Goal: Use online tool/utility: Utilize a website feature to perform a specific function

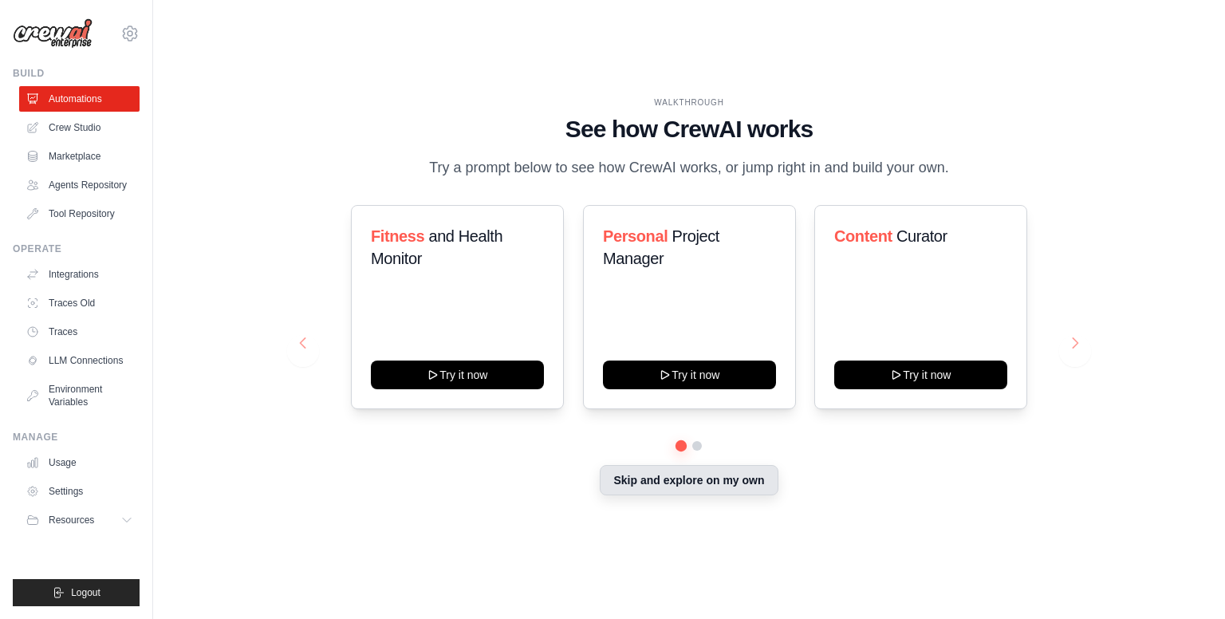
click at [758, 487] on button "Skip and explore on my own" at bounding box center [689, 480] width 178 height 30
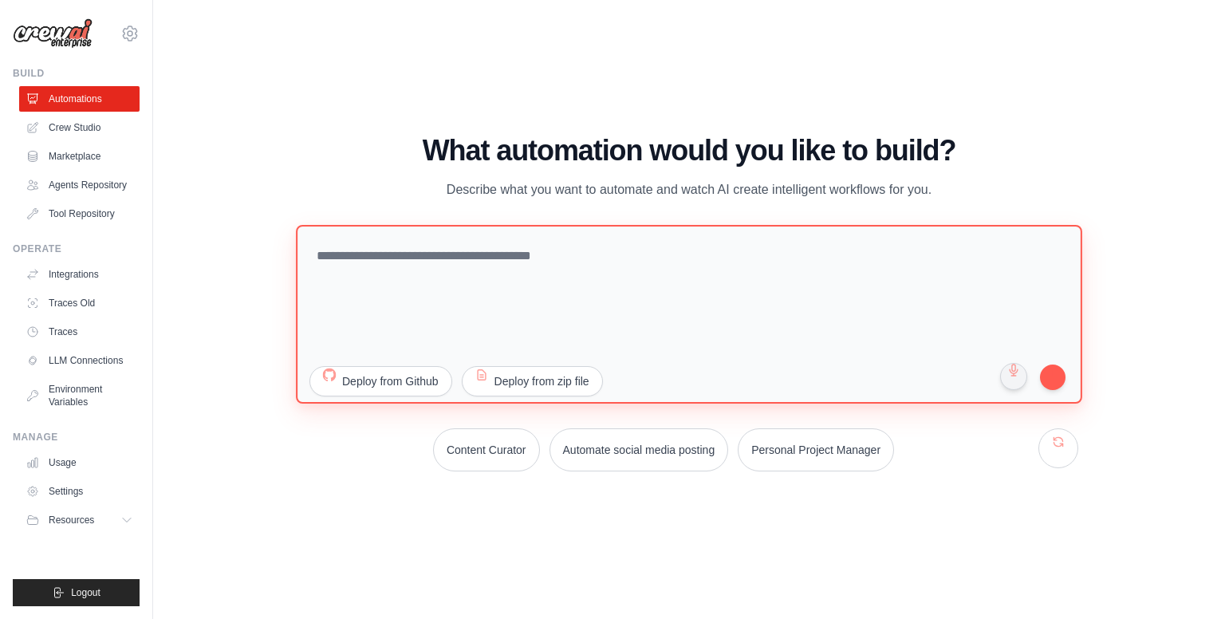
click at [455, 275] on textarea at bounding box center [689, 314] width 786 height 179
click at [614, 270] on textarea at bounding box center [689, 314] width 786 height 179
paste textarea "**********"
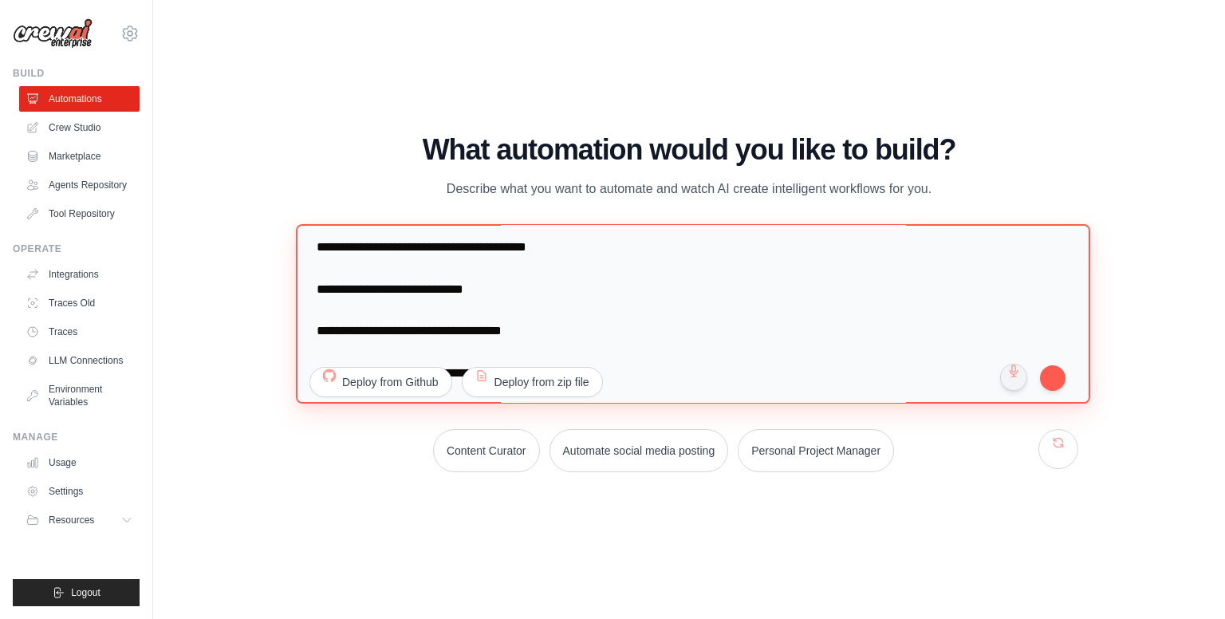
scroll to position [1832, 0]
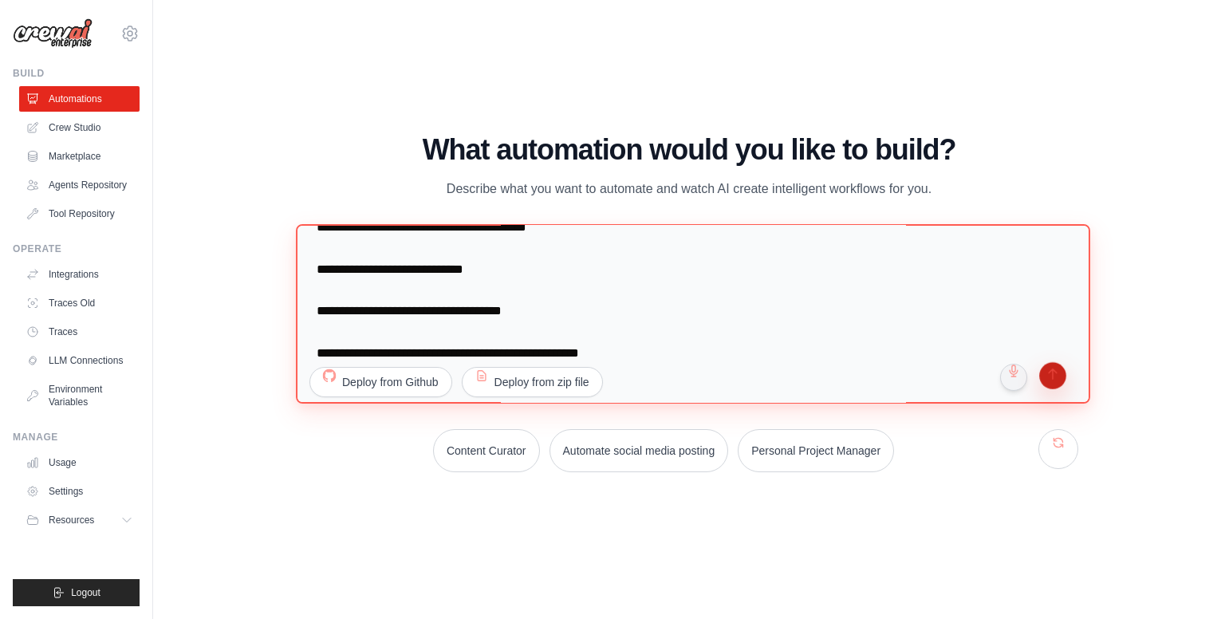
type textarea "**********"
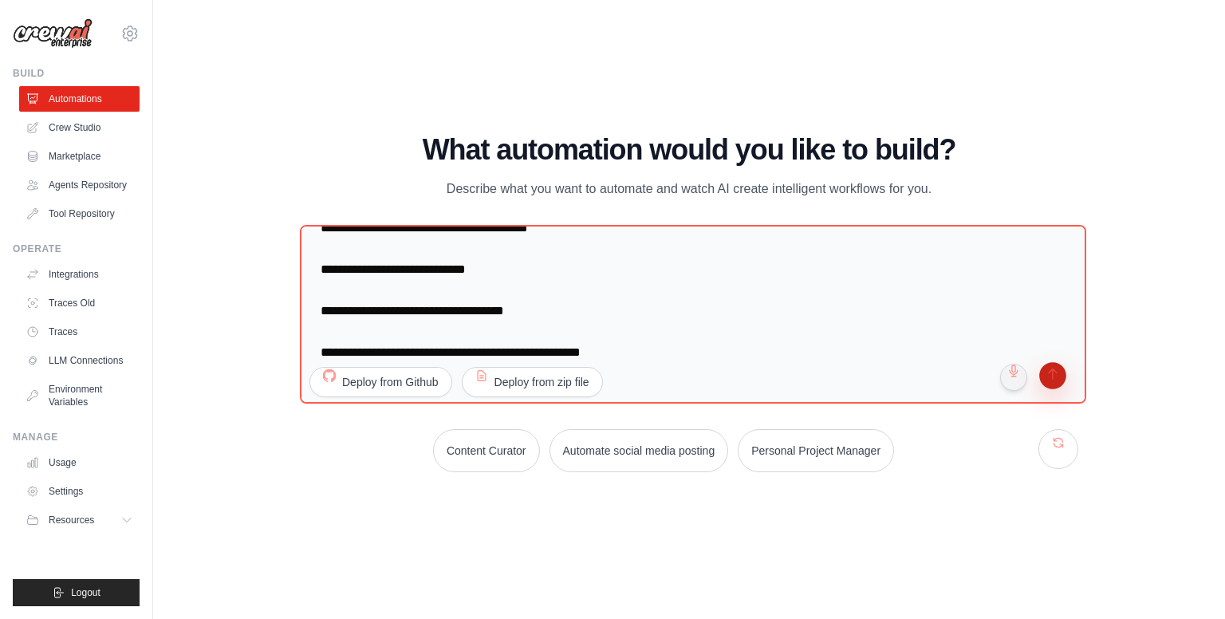
click at [1054, 372] on button "submit" at bounding box center [1053, 377] width 30 height 30
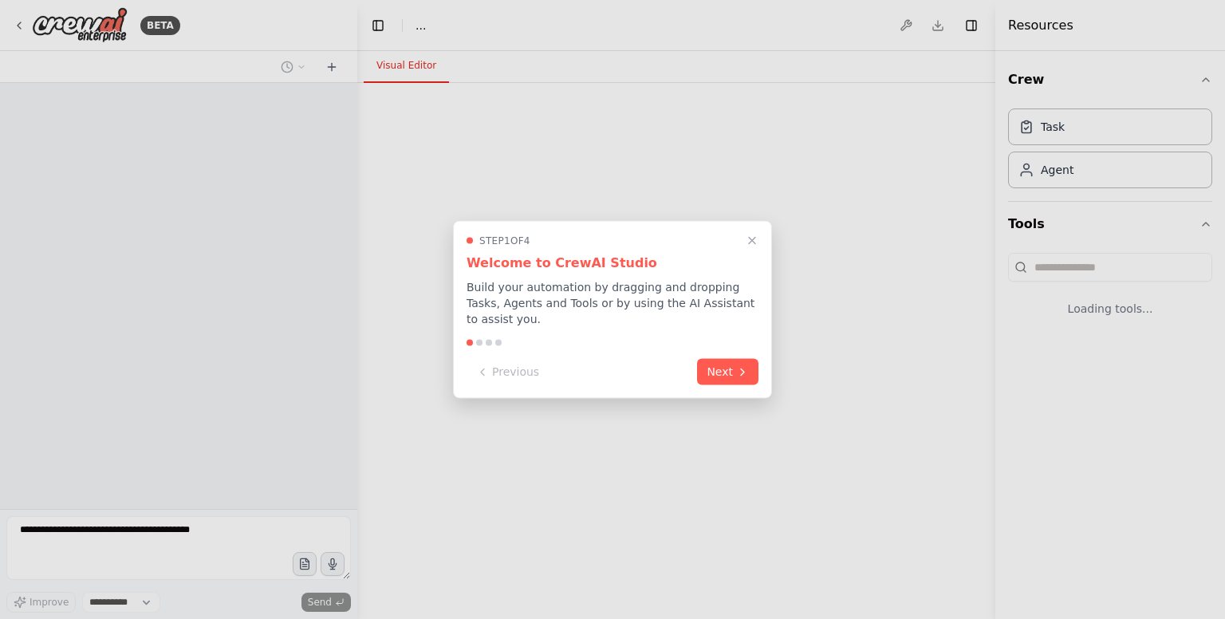
select select "****"
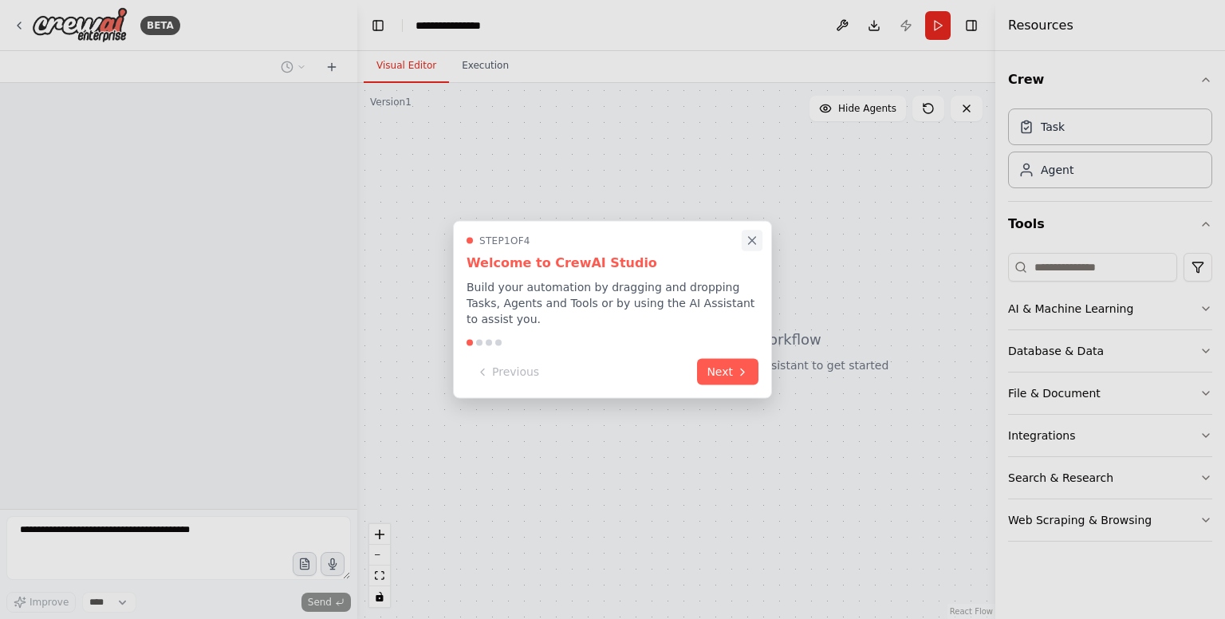
click at [750, 244] on icon "Close walkthrough" at bounding box center [752, 240] width 7 height 7
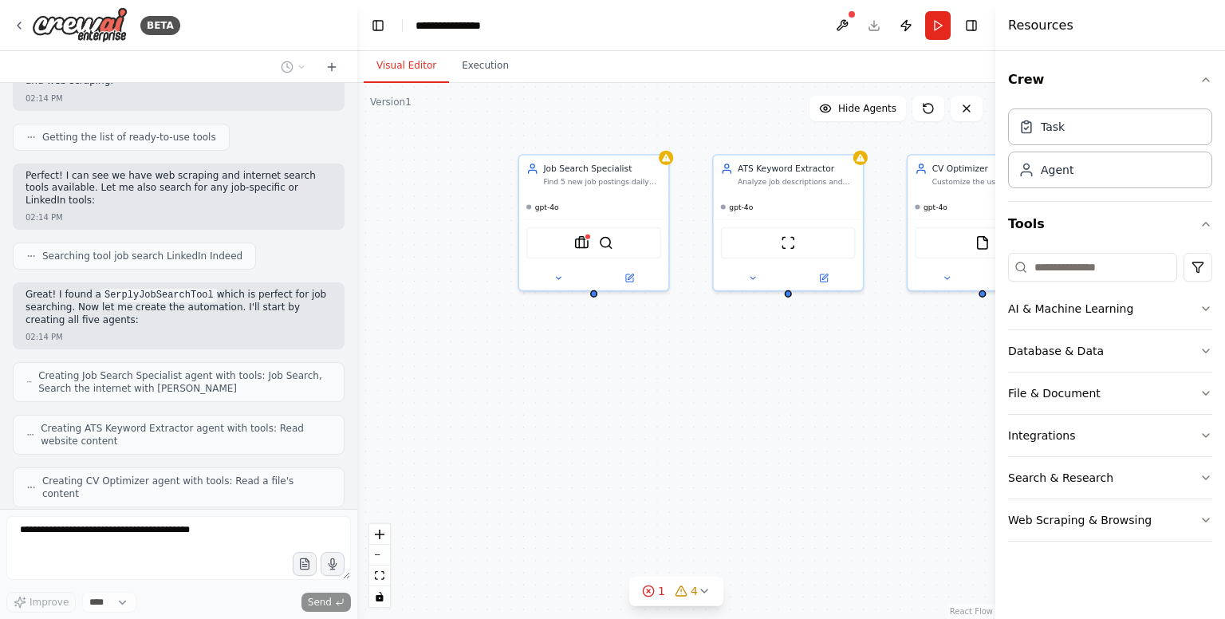
scroll to position [1260, 0]
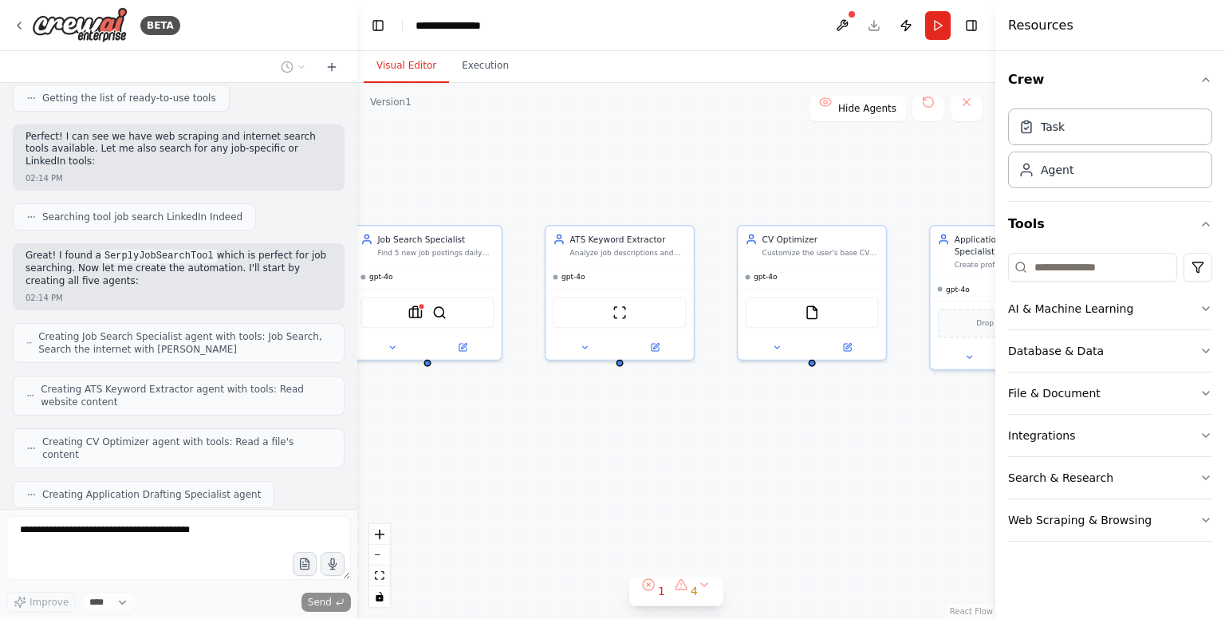
drag, startPoint x: 872, startPoint y: 325, endPoint x: 694, endPoint y: 403, distance: 193.9
click at [694, 403] on div "Job Search Specialist Find 5 new job postings daily that explicitly mention vis…" at bounding box center [676, 351] width 638 height 536
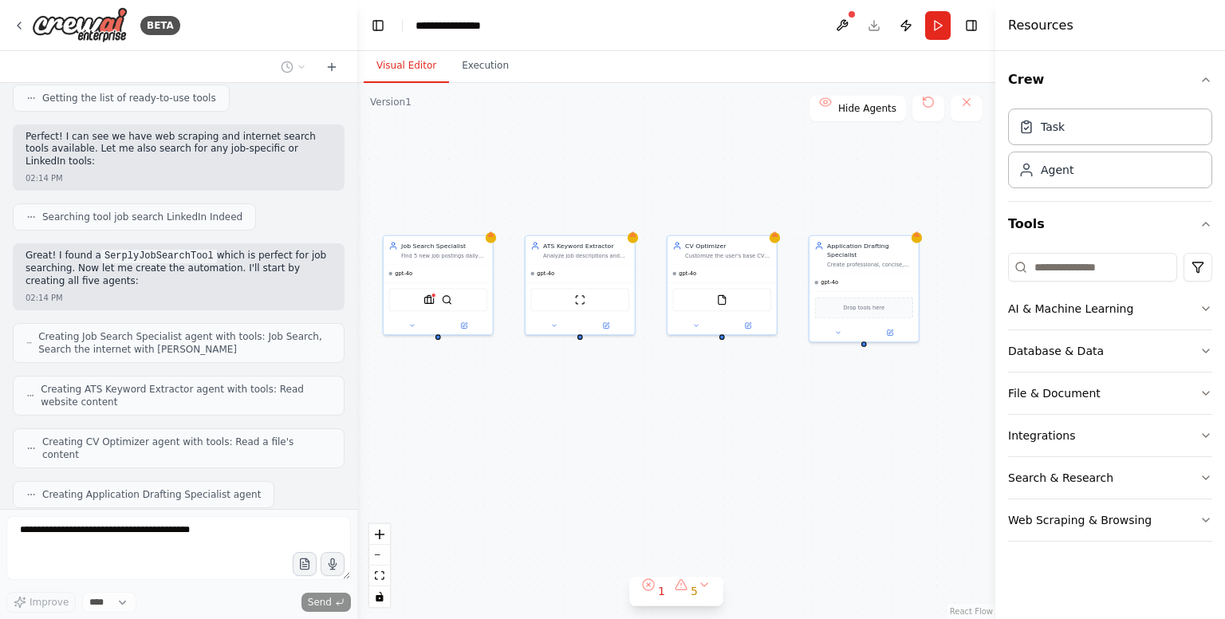
drag, startPoint x: 694, startPoint y: 403, endPoint x: 641, endPoint y: 363, distance: 66.0
click at [641, 363] on div "Job Search Specialist Find 5 new job postings daily that explicitly mention vis…" at bounding box center [676, 351] width 638 height 536
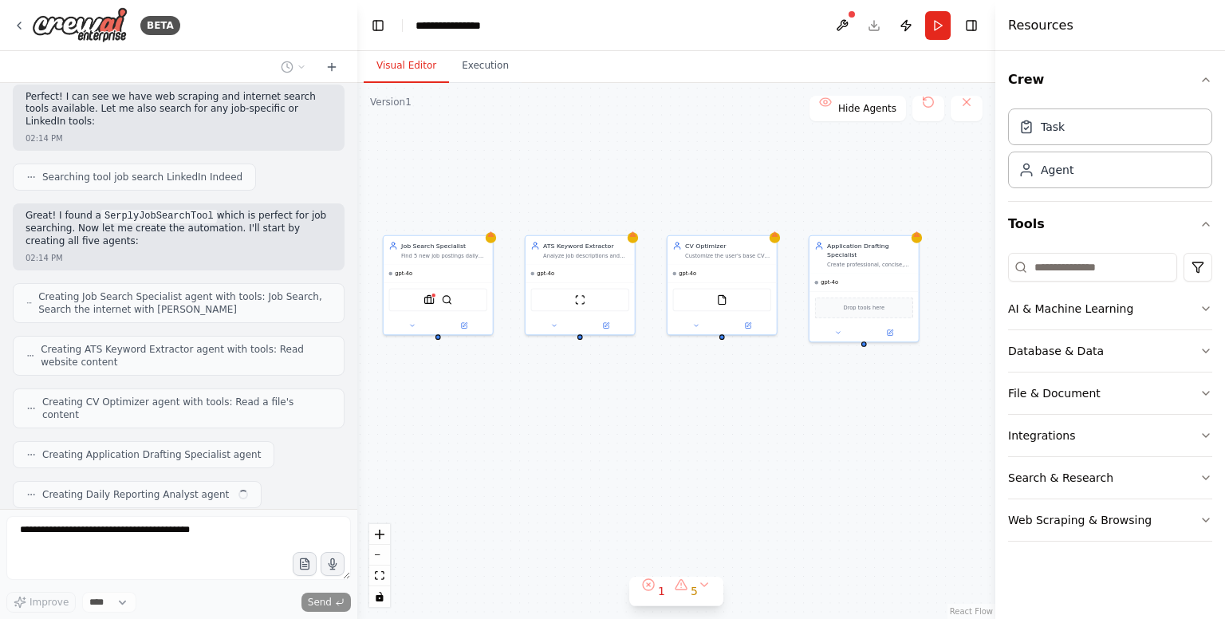
click at [359, 407] on div "Job Search Specialist Find 5 new job postings daily that explicitly mention vis…" at bounding box center [676, 351] width 638 height 536
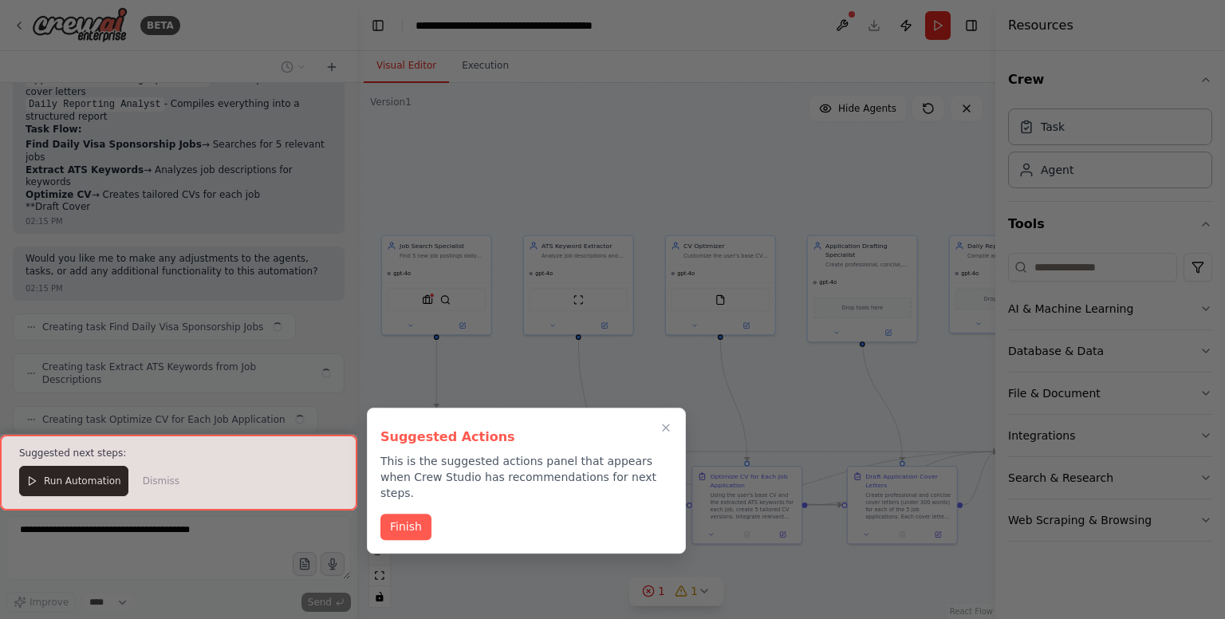
click at [54, 480] on div at bounding box center [178, 473] width 357 height 76
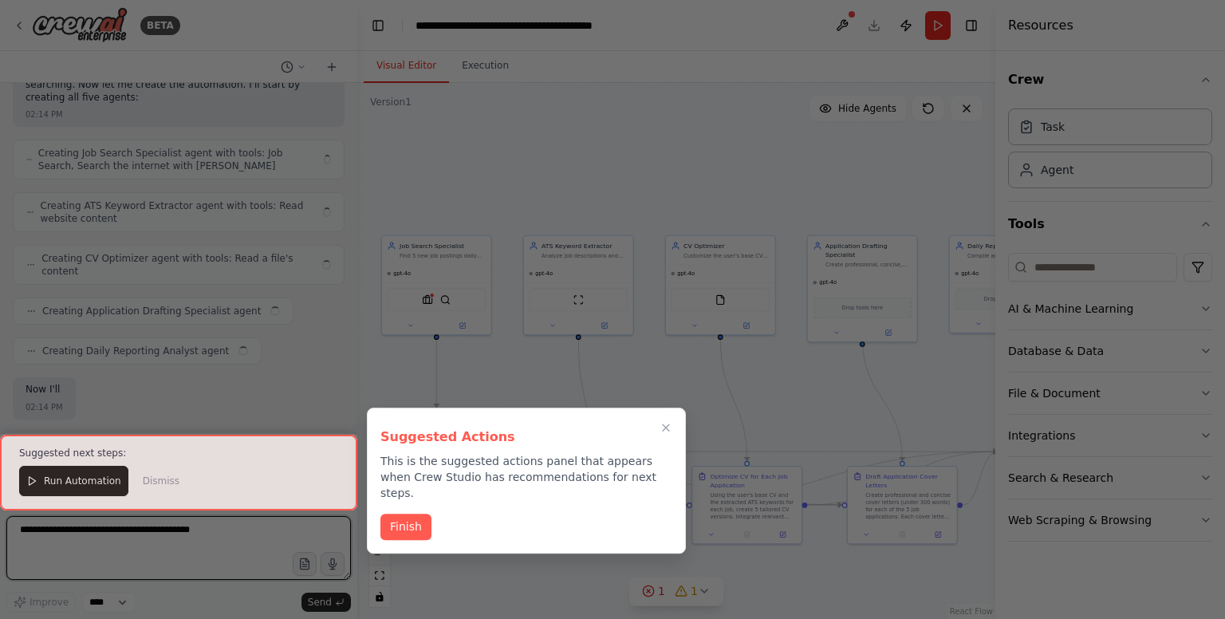
scroll to position [1389, 0]
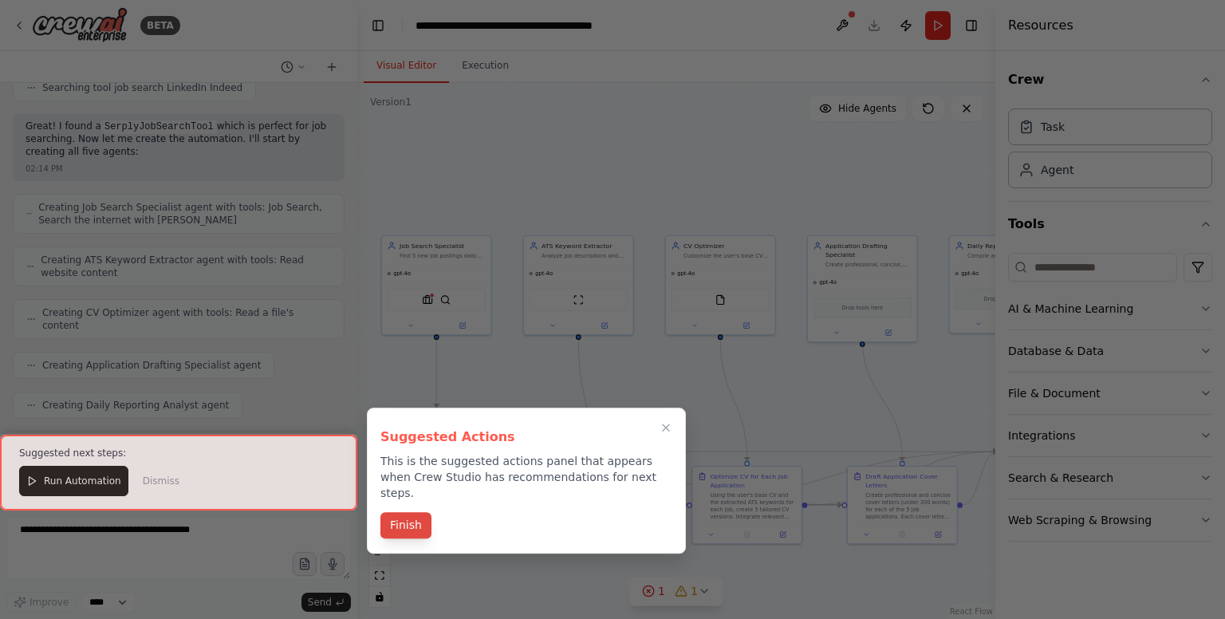
click at [415, 512] on button "Finish" at bounding box center [405, 525] width 51 height 26
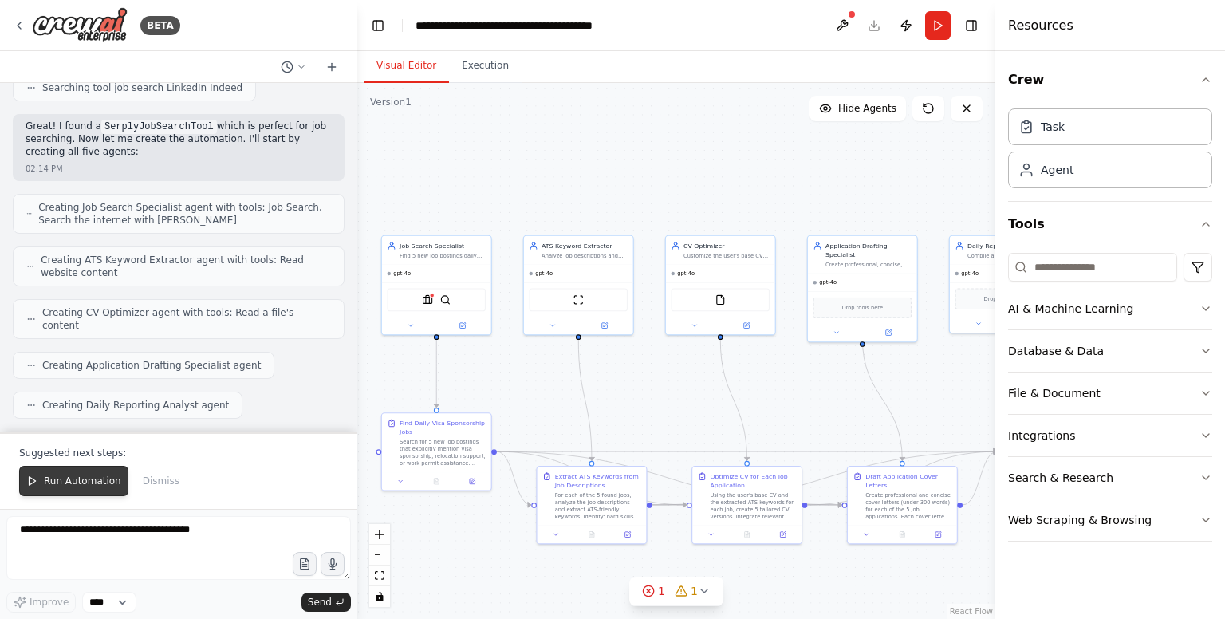
click at [96, 486] on span "Run Automation" at bounding box center [82, 481] width 77 height 13
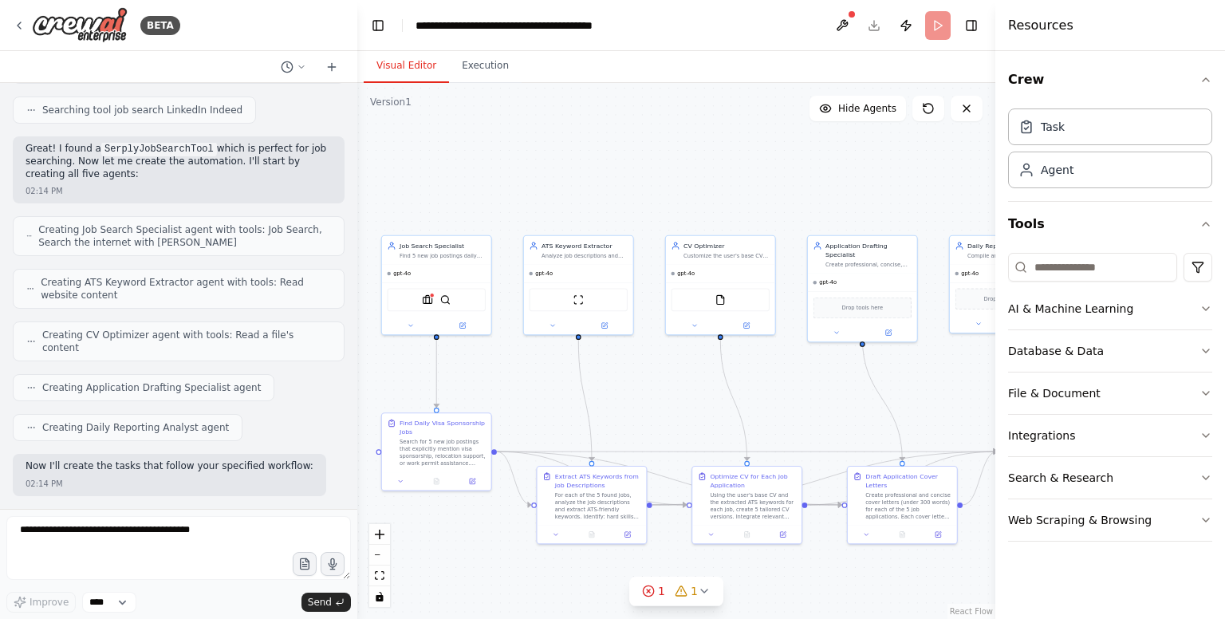
scroll to position [1313, 0]
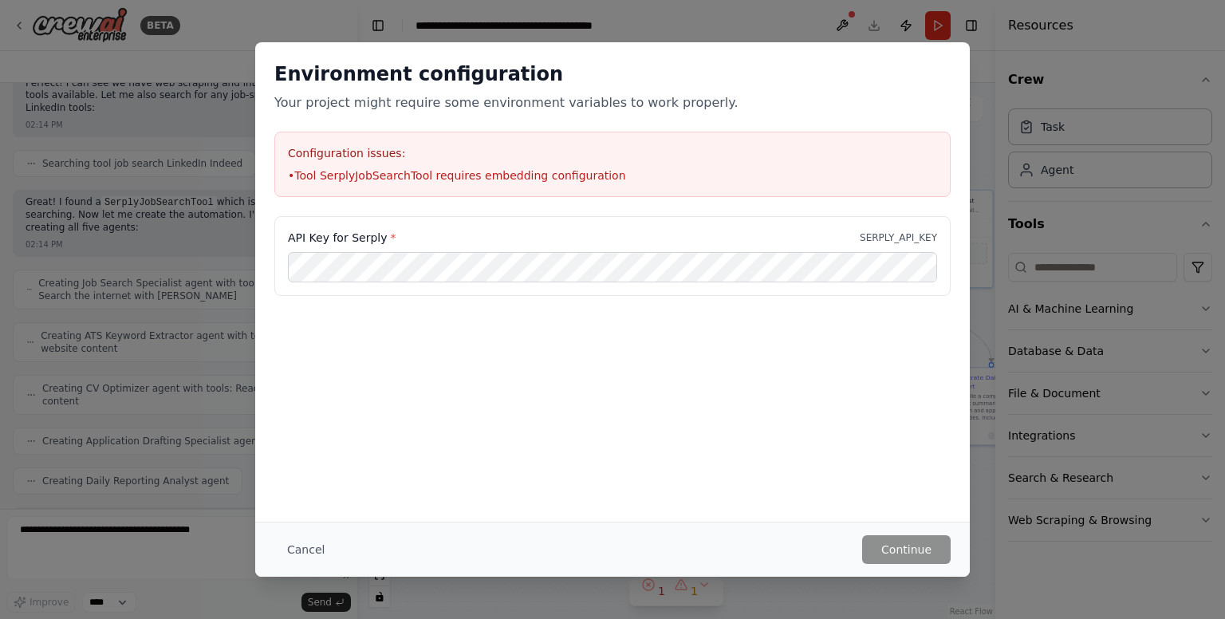
drag, startPoint x: 545, startPoint y: 388, endPoint x: 474, endPoint y: 342, distance: 84.3
click at [475, 342] on main "**********" at bounding box center [676, 309] width 638 height 619
drag, startPoint x: 374, startPoint y: 243, endPoint x: 349, endPoint y: 243, distance: 24.7
click at [349, 243] on label "API Key for Serply *" at bounding box center [342, 238] width 108 height 16
click at [348, 241] on label "API Key for Serply *" at bounding box center [342, 238] width 108 height 16
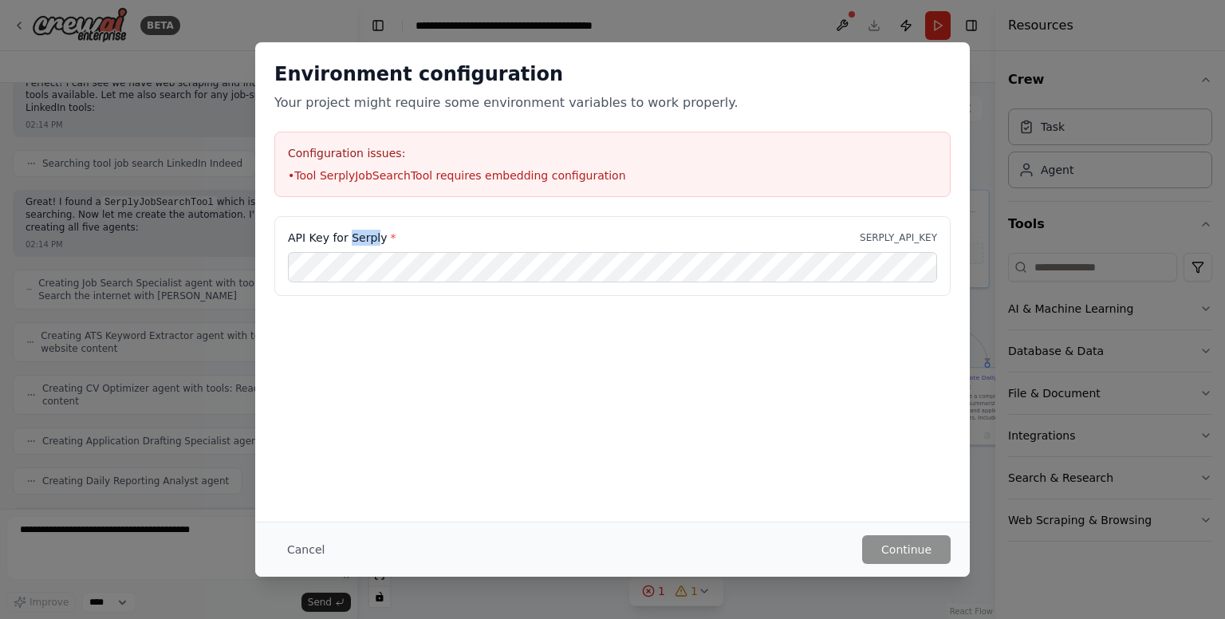
click at [348, 240] on label "API Key for Serply *" at bounding box center [342, 238] width 108 height 16
drag, startPoint x: 376, startPoint y: 238, endPoint x: 349, endPoint y: 238, distance: 27.1
click at [349, 238] on label "API Key for Serply *" at bounding box center [342, 238] width 108 height 16
copy label "Serply"
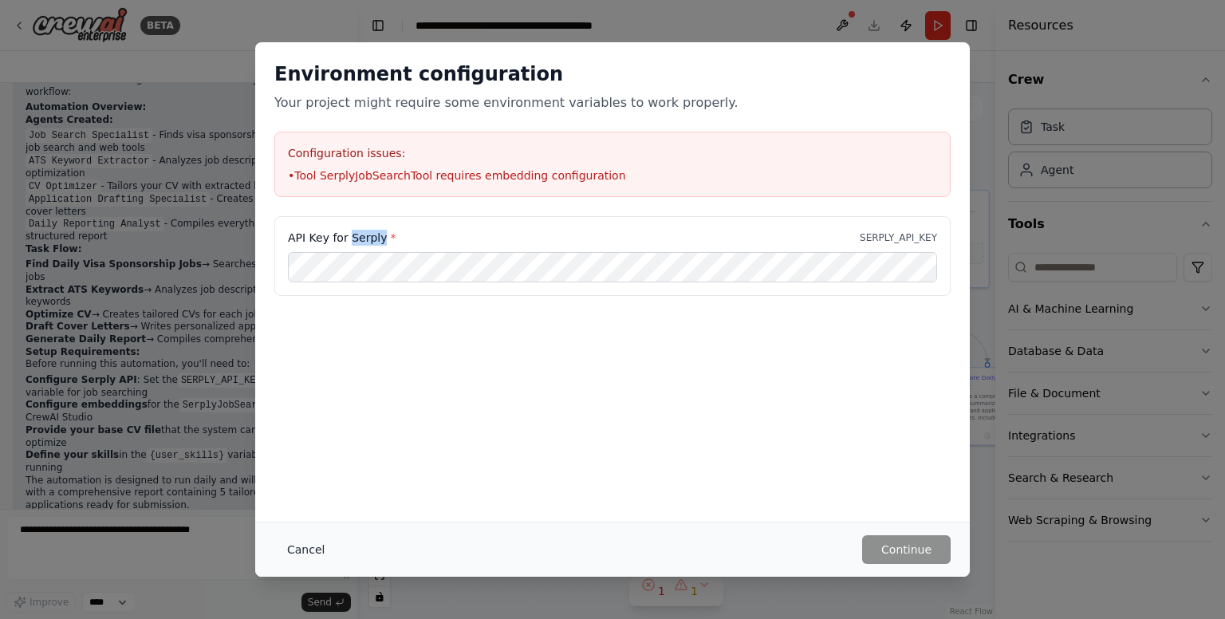
click at [293, 544] on button "Cancel" at bounding box center [305, 549] width 63 height 29
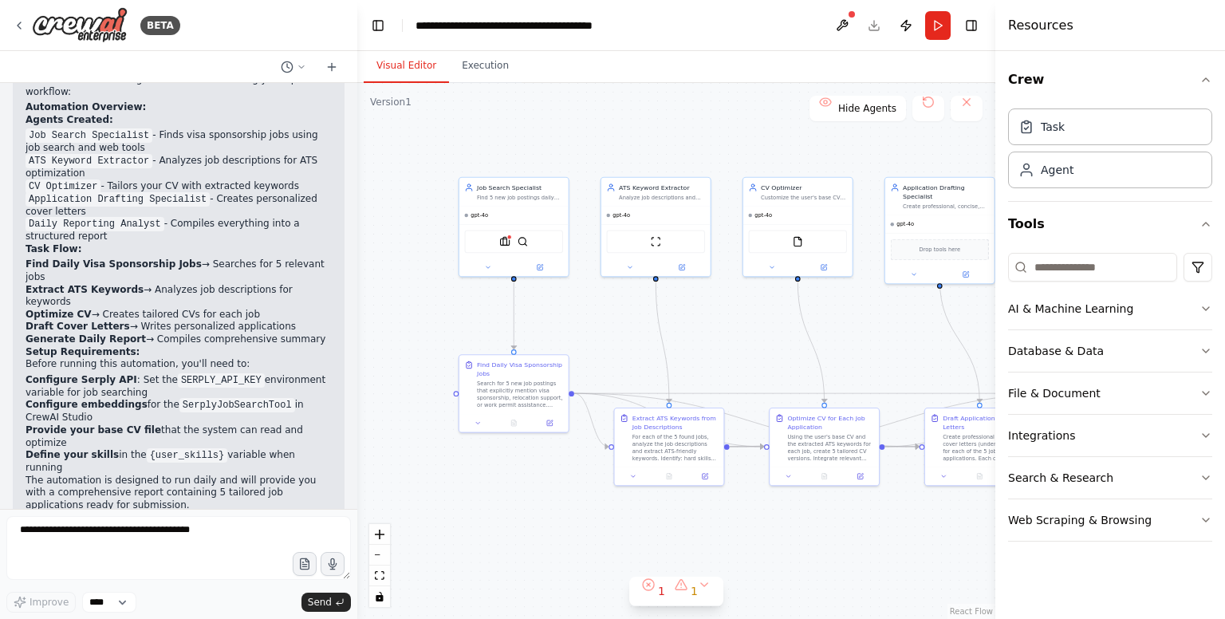
drag, startPoint x: 498, startPoint y: 329, endPoint x: 648, endPoint y: 317, distance: 150.5
click at [648, 317] on div ".deletable-edge-delete-btn { width: 20px; height: 20px; border: 0px solid #ffff…" at bounding box center [676, 351] width 638 height 536
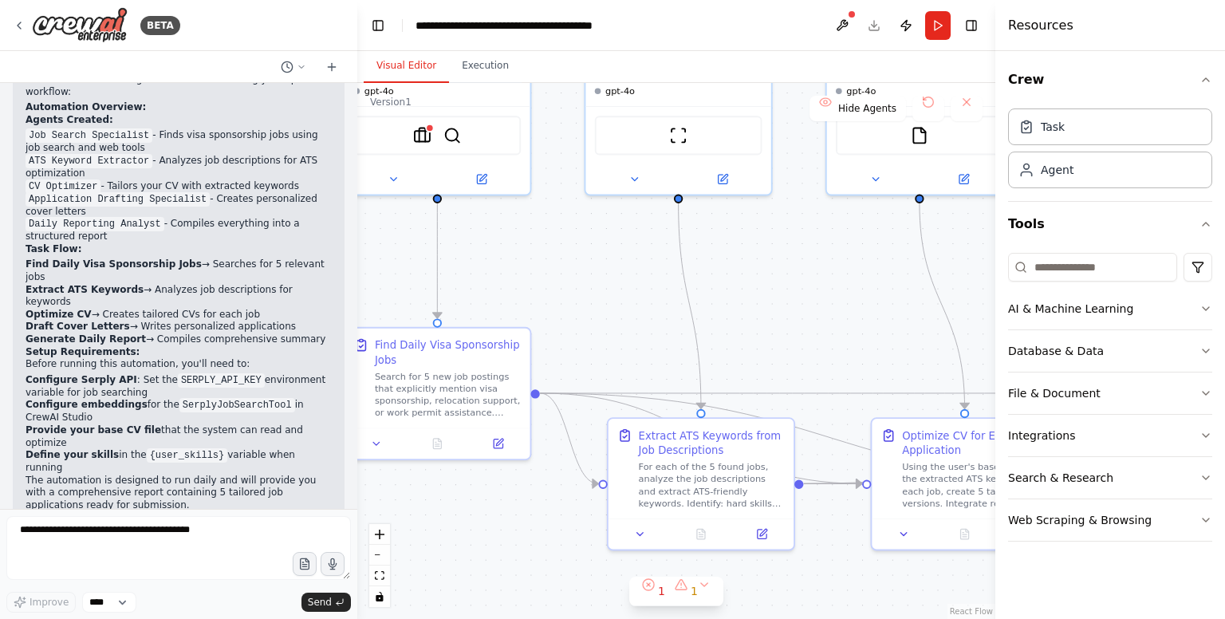
drag, startPoint x: 718, startPoint y: 348, endPoint x: 670, endPoint y: 352, distance: 48.1
click at [670, 352] on div ".deletable-edge-delete-btn { width: 20px; height: 20px; border: 0px solid #ffff…" at bounding box center [676, 351] width 638 height 536
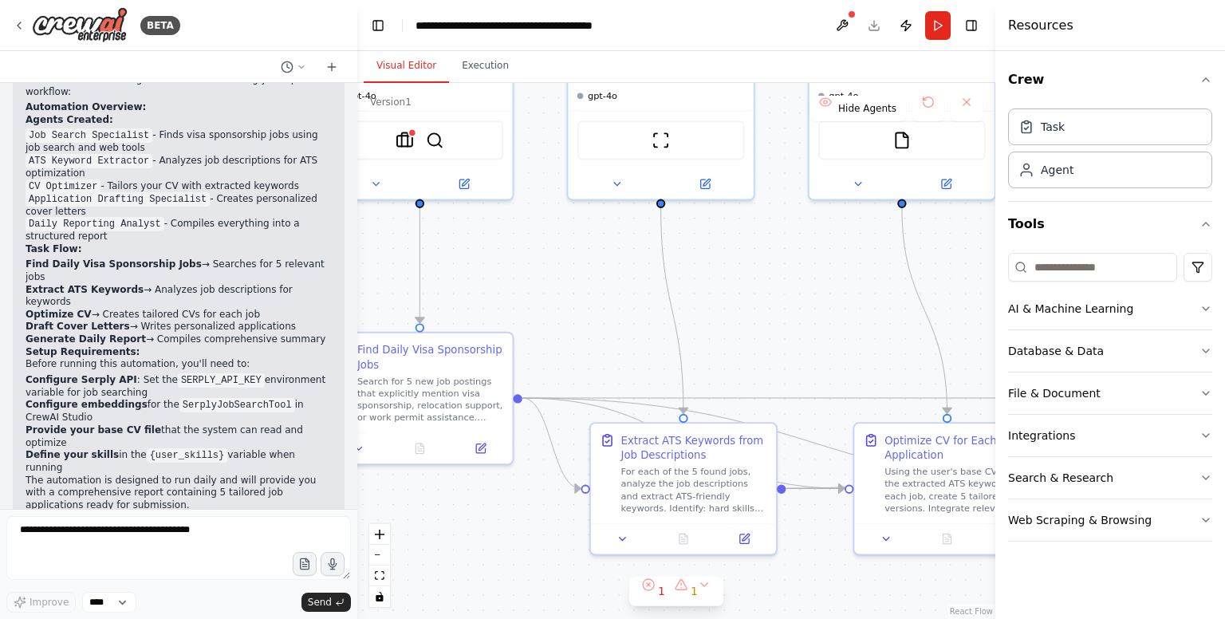
drag, startPoint x: 817, startPoint y: 364, endPoint x: 798, endPoint y: 369, distance: 19.0
click at [798, 369] on div ".deletable-edge-delete-btn { width: 20px; height: 20px; border: 0px solid #ffff…" at bounding box center [676, 351] width 638 height 536
click at [801, 363] on div ".deletable-edge-delete-btn { width: 20px; height: 20px; border: 0px solid #ffff…" at bounding box center [676, 351] width 638 height 536
click at [463, 402] on div "Search for 5 new job postings that explicitly mention visa sponsorship, relocat…" at bounding box center [430, 396] width 146 height 48
drag, startPoint x: 629, startPoint y: 339, endPoint x: 488, endPoint y: 325, distance: 141.9
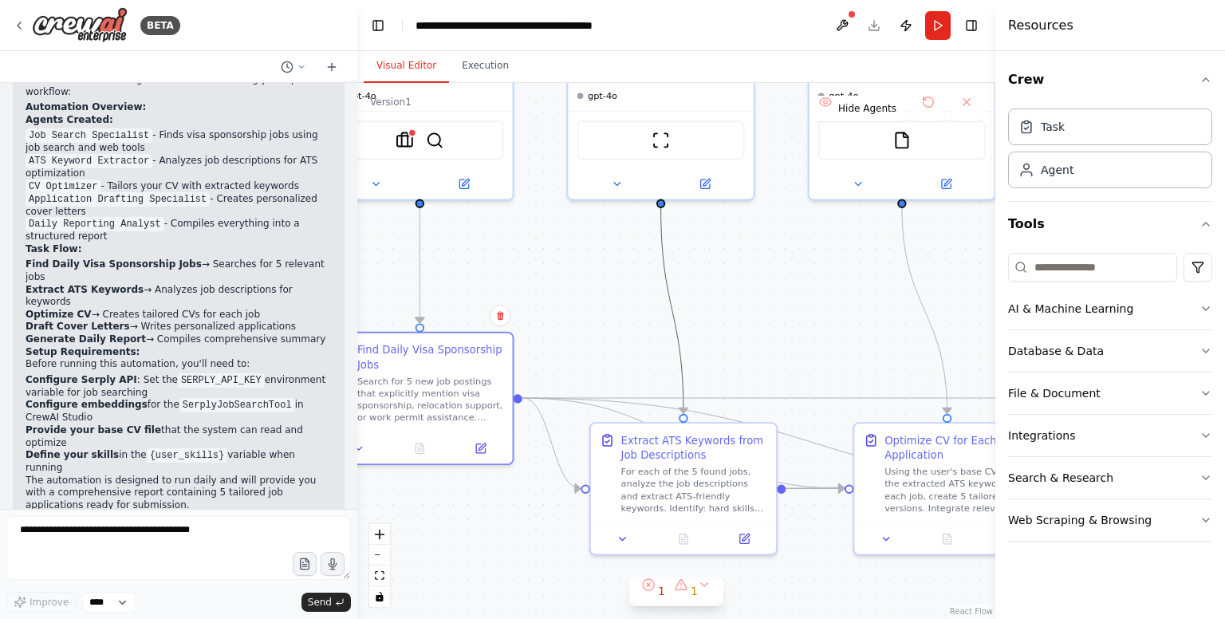
click at [488, 325] on div ".deletable-edge-delete-btn { width: 20px; height: 20px; border: 0px solid #ffff…" at bounding box center [676, 351] width 638 height 536
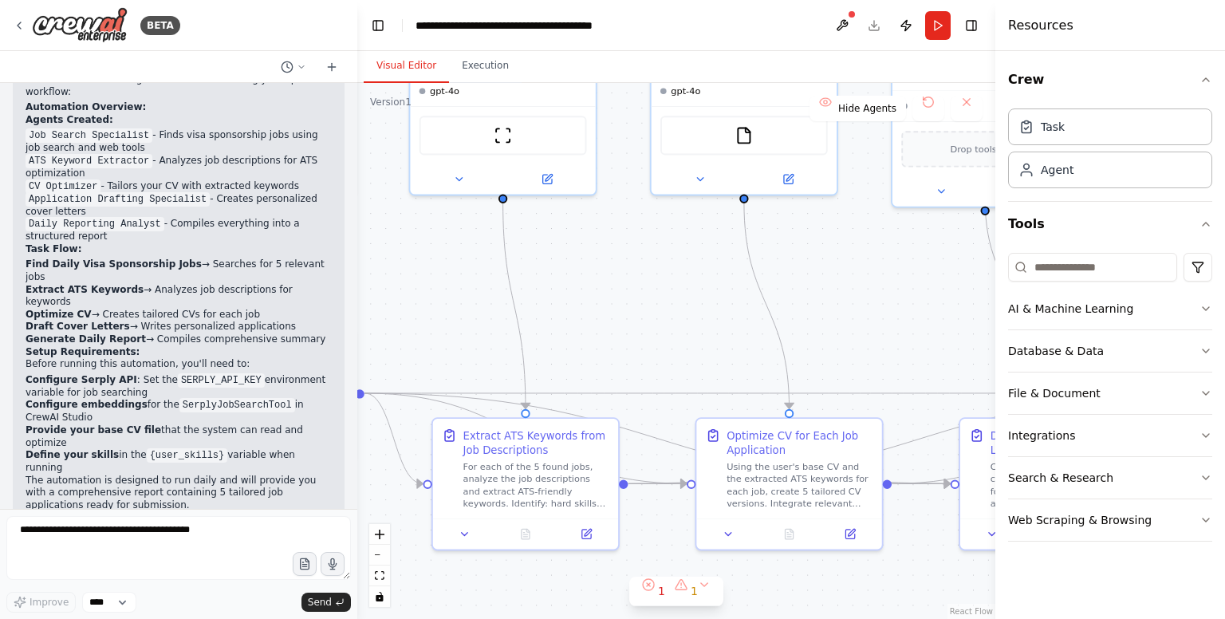
drag, startPoint x: 726, startPoint y: 310, endPoint x: 582, endPoint y: 303, distance: 143.7
click at [563, 305] on div ".deletable-edge-delete-btn { width: 20px; height: 20px; border: 0px solid #ffff…" at bounding box center [676, 351] width 638 height 536
drag, startPoint x: 762, startPoint y: 319, endPoint x: 659, endPoint y: 291, distance: 107.4
click at [626, 293] on div ".deletable-edge-delete-btn { width: 20px; height: 20px; border: 0px solid #ffff…" at bounding box center [676, 351] width 638 height 536
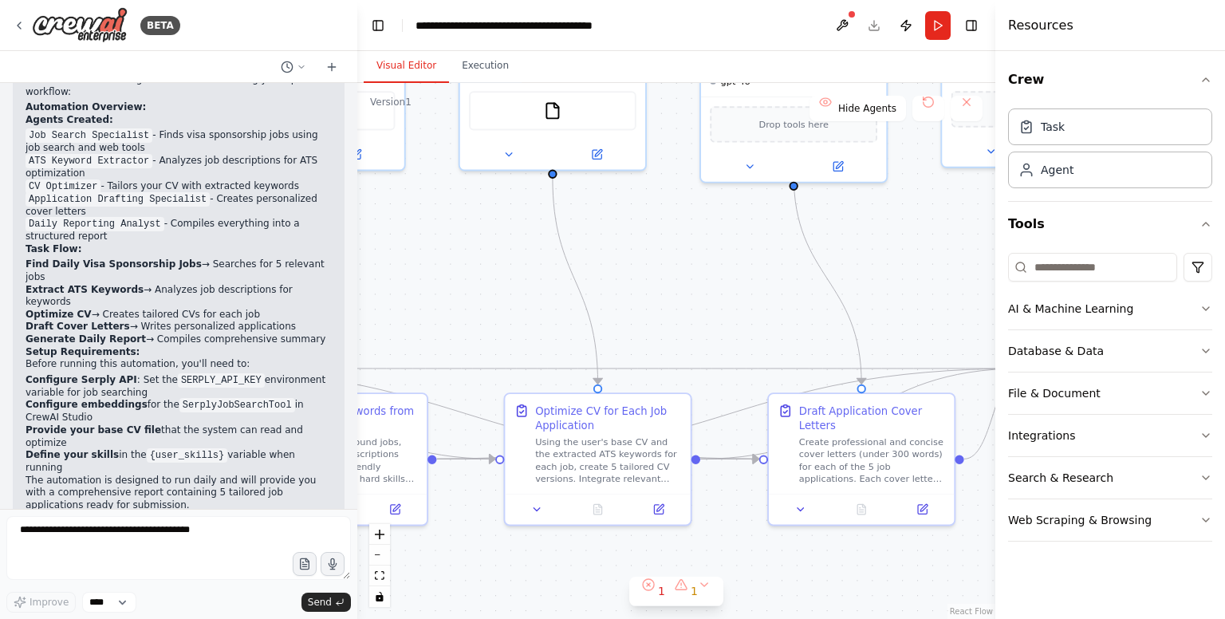
drag, startPoint x: 823, startPoint y: 318, endPoint x: 636, endPoint y: 294, distance: 188.1
click at [636, 294] on div ".deletable-edge-delete-btn { width: 20px; height: 20px; border: 0px solid #ffff…" at bounding box center [676, 351] width 638 height 536
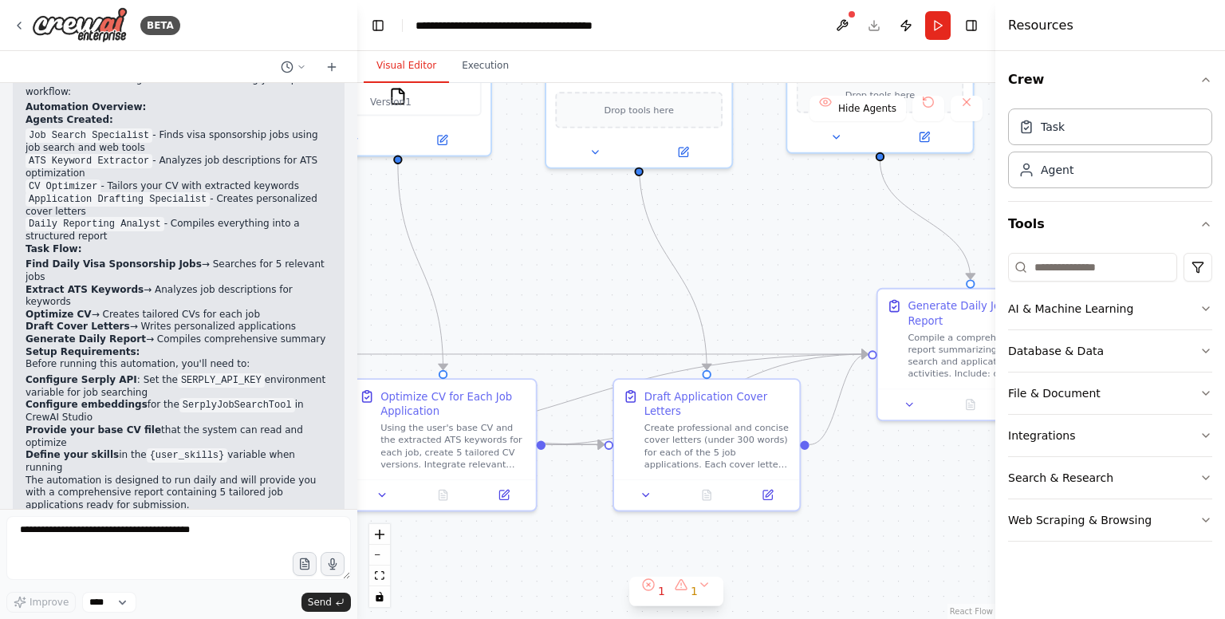
drag, startPoint x: 747, startPoint y: 313, endPoint x: 628, endPoint y: 297, distance: 119.9
click at [609, 299] on div ".deletable-edge-delete-btn { width: 20px; height: 20px; border: 0px solid #ffff…" at bounding box center [676, 351] width 638 height 536
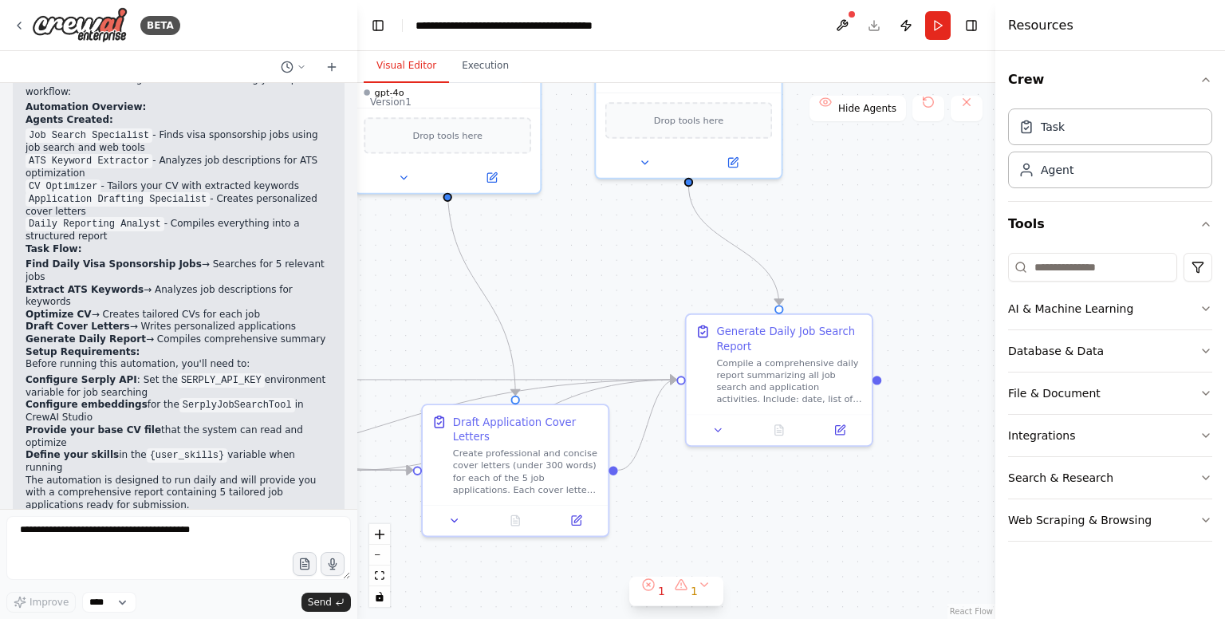
drag, startPoint x: 784, startPoint y: 267, endPoint x: 650, endPoint y: 282, distance: 134.7
click at [650, 282] on div ".deletable-edge-delete-btn { width: 20px; height: 20px; border: 0px solid #ffff…" at bounding box center [676, 351] width 638 height 536
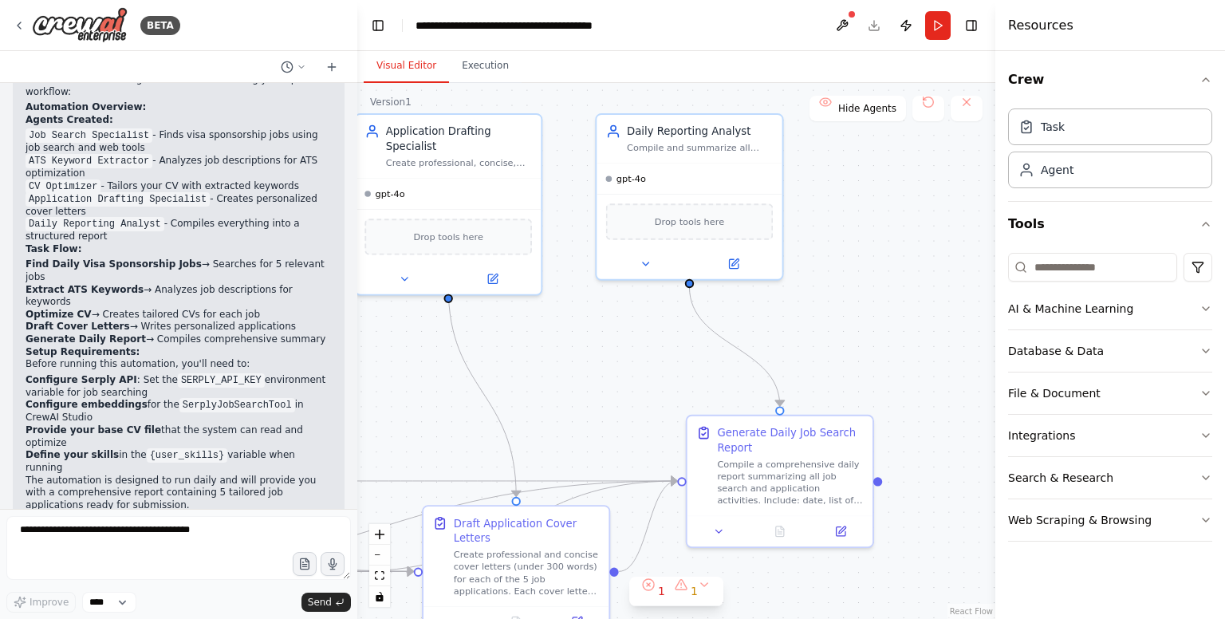
drag, startPoint x: 861, startPoint y: 244, endPoint x: 863, endPoint y: 349, distance: 104.5
click at [863, 347] on div ".deletable-edge-delete-btn { width: 20px; height: 20px; border: 0px solid #ffff…" at bounding box center [676, 351] width 638 height 536
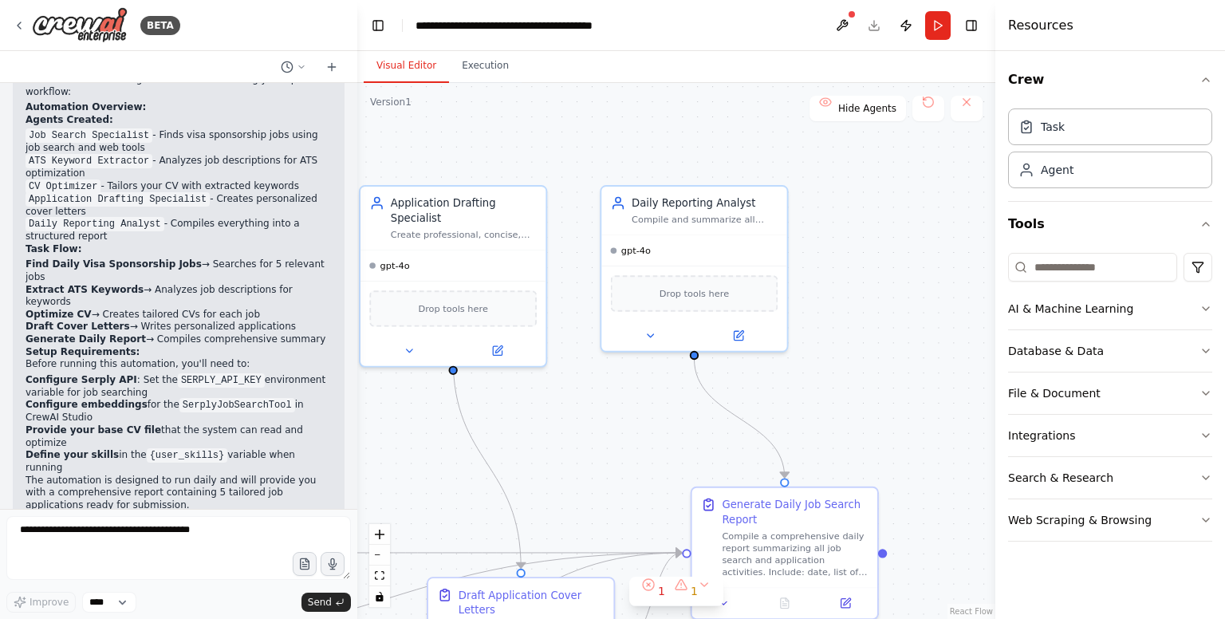
drag, startPoint x: 860, startPoint y: 228, endPoint x: 864, endPoint y: 307, distance: 79.1
click at [864, 307] on div ".deletable-edge-delete-btn { width: 20px; height: 20px; border: 0px solid #ffff…" at bounding box center [676, 351] width 638 height 536
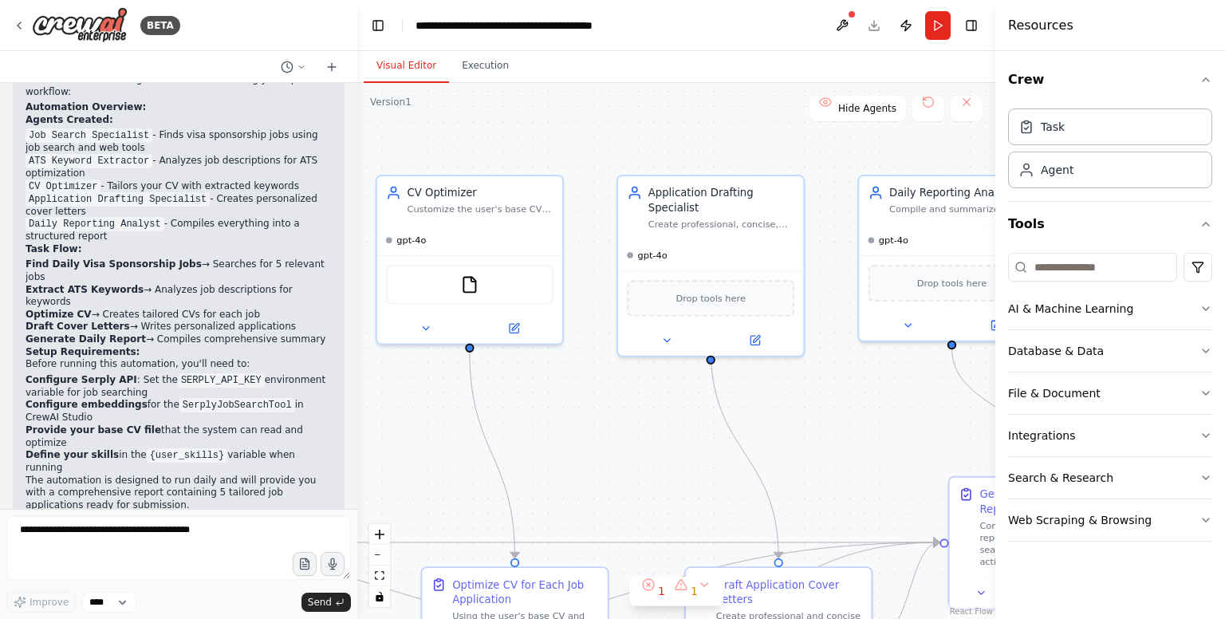
drag, startPoint x: 624, startPoint y: 382, endPoint x: 829, endPoint y: 366, distance: 205.6
click at [886, 363] on div ".deletable-edge-delete-btn { width: 20px; height: 20px; border: 0px solid #ffff…" at bounding box center [676, 351] width 638 height 536
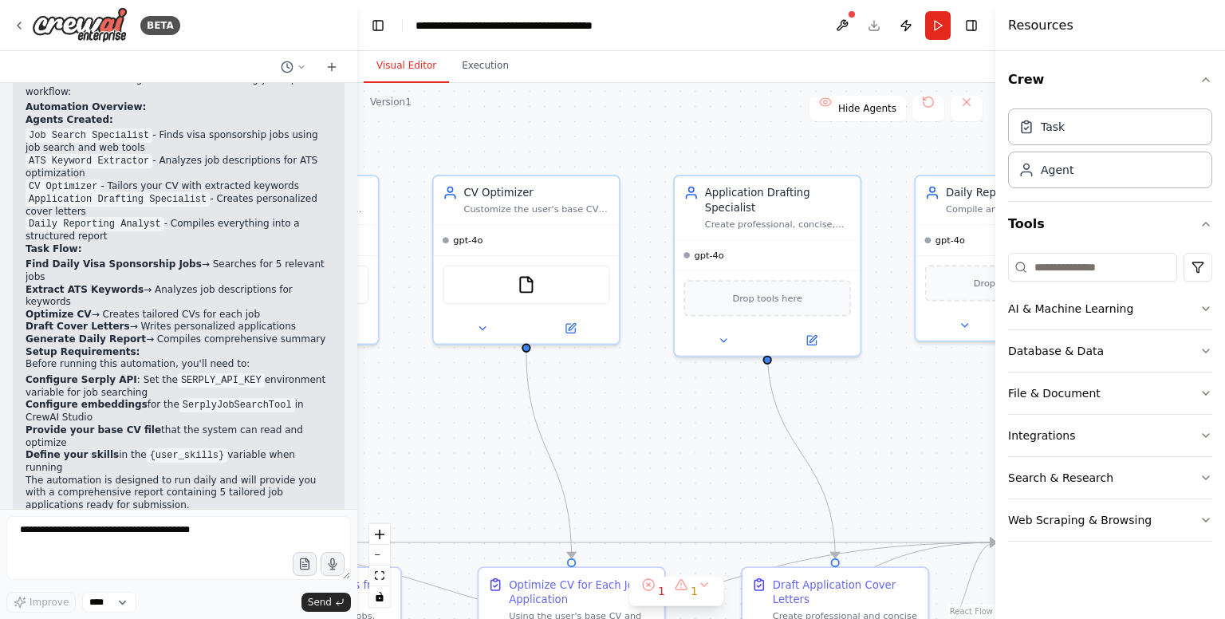
drag, startPoint x: 635, startPoint y: 382, endPoint x: 817, endPoint y: 383, distance: 181.8
click at [814, 383] on div ".deletable-edge-delete-btn { width: 20px; height: 20px; border: 0px solid #ffff…" at bounding box center [676, 351] width 638 height 536
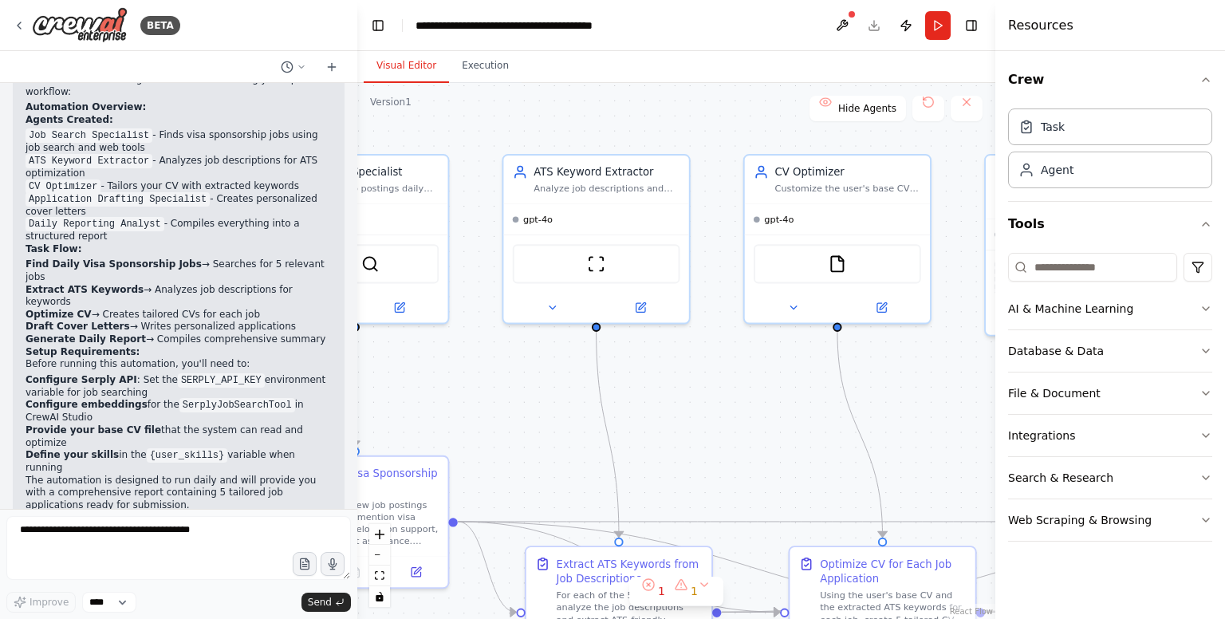
drag, startPoint x: 560, startPoint y: 387, endPoint x: 754, endPoint y: 364, distance: 195.9
click at [754, 364] on div ".deletable-edge-delete-btn { width: 20px; height: 20px; border: 0px solid #ffff…" at bounding box center [676, 351] width 638 height 536
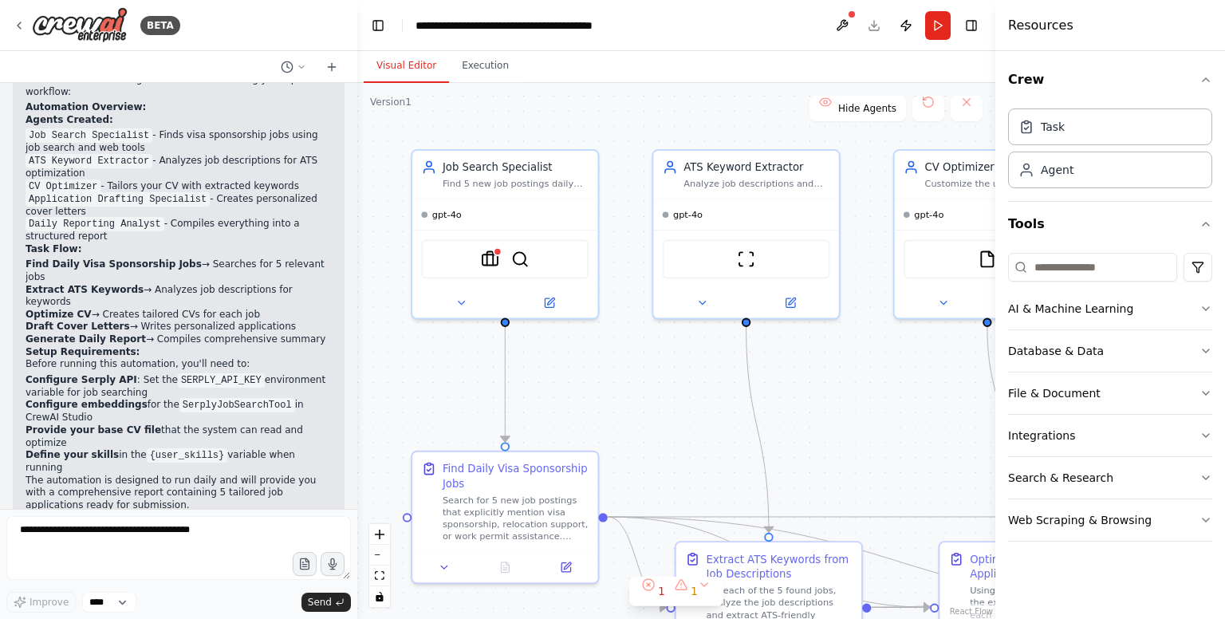
drag, startPoint x: 542, startPoint y: 379, endPoint x: 712, endPoint y: 374, distance: 169.9
click at [712, 374] on div ".deletable-edge-delete-btn { width: 20px; height: 20px; border: 0px solid #ffff…" at bounding box center [676, 351] width 638 height 536
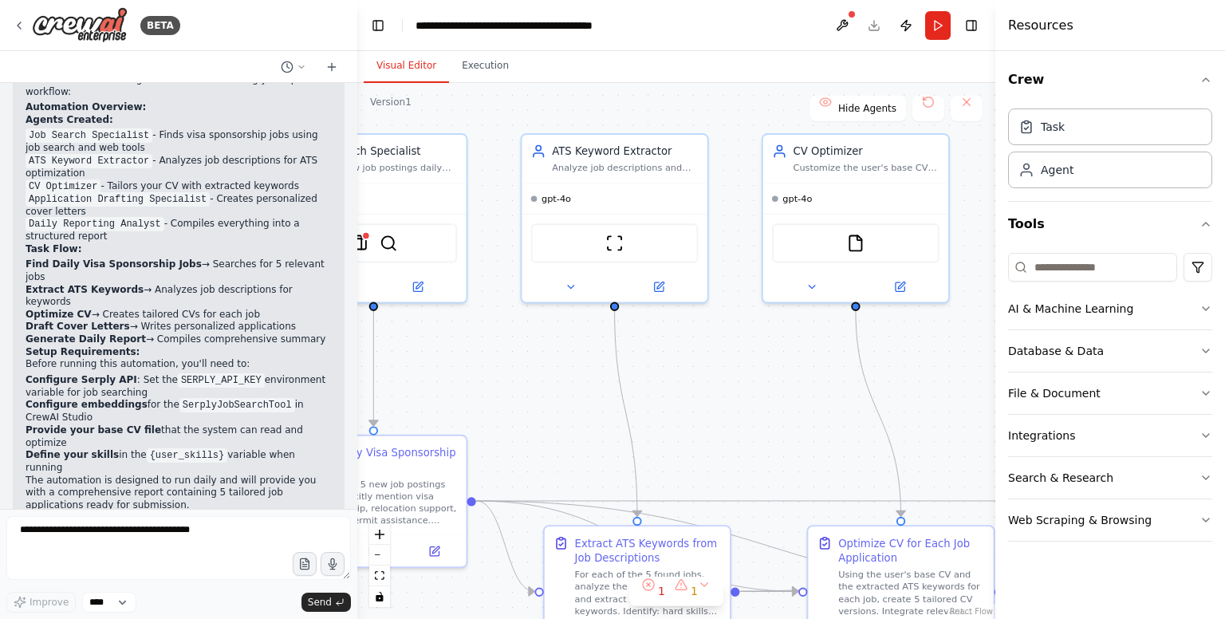
drag, startPoint x: 638, startPoint y: 403, endPoint x: 498, endPoint y: 379, distance: 142.4
click at [443, 400] on div ".deletable-edge-delete-btn { width: 20px; height: 20px; border: 0px solid #ffff…" at bounding box center [676, 351] width 638 height 536
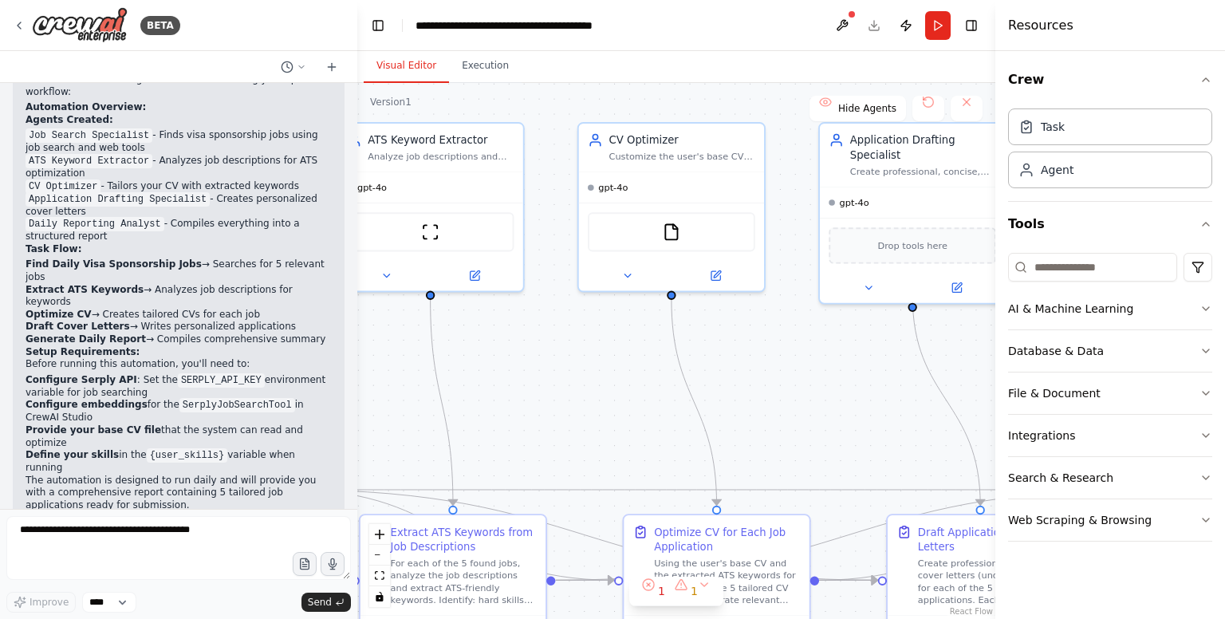
drag, startPoint x: 704, startPoint y: 399, endPoint x: 562, endPoint y: 374, distance: 144.1
click at [530, 395] on div ".deletable-edge-delete-btn { width: 20px; height: 20px; border: 0px solid #ffff…" at bounding box center [676, 351] width 638 height 536
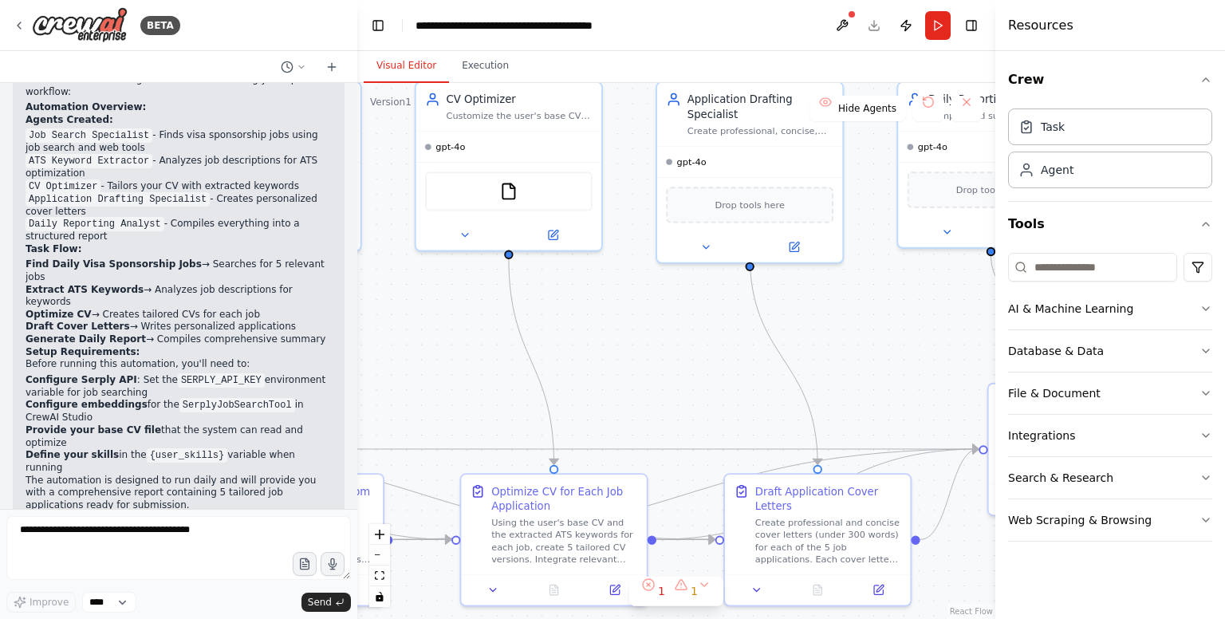
drag, startPoint x: 737, startPoint y: 397, endPoint x: 575, endPoint y: 341, distance: 171.5
click at [575, 341] on div ".deletable-edge-delete-btn { width: 20px; height: 20px; border: 0px solid #ffff…" at bounding box center [676, 351] width 638 height 536
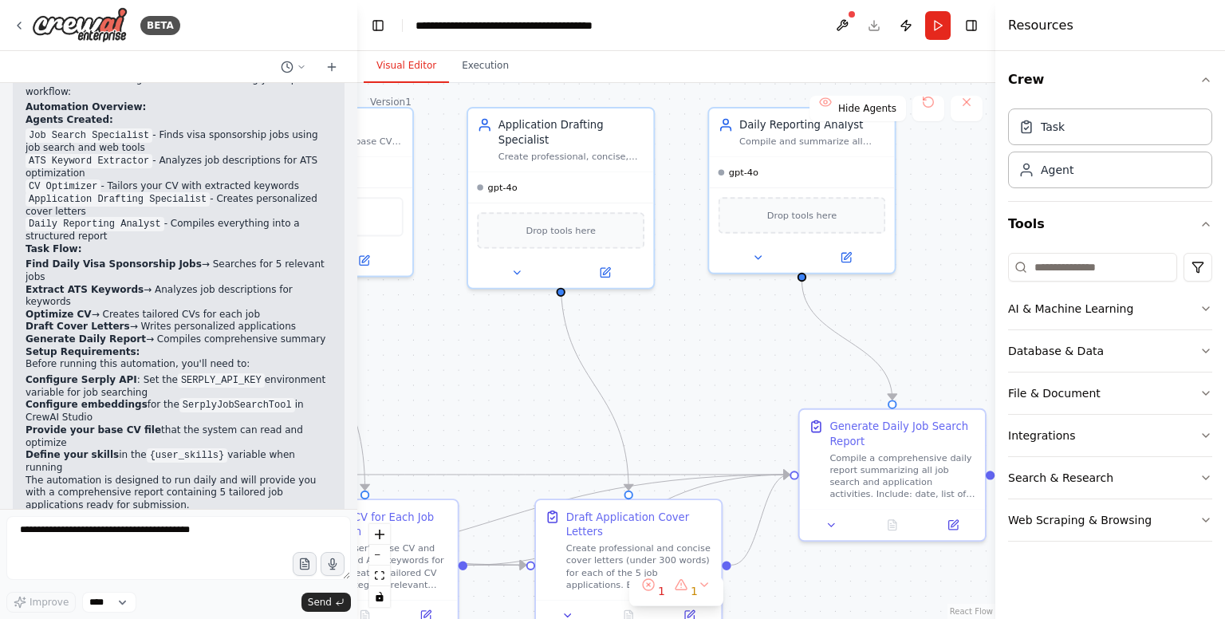
drag, startPoint x: 769, startPoint y: 361, endPoint x: 601, endPoint y: 383, distance: 168.9
click at [601, 383] on div ".deletable-edge-delete-btn { width: 20px; height: 20px; border: 0px solid #ffff…" at bounding box center [676, 351] width 638 height 536
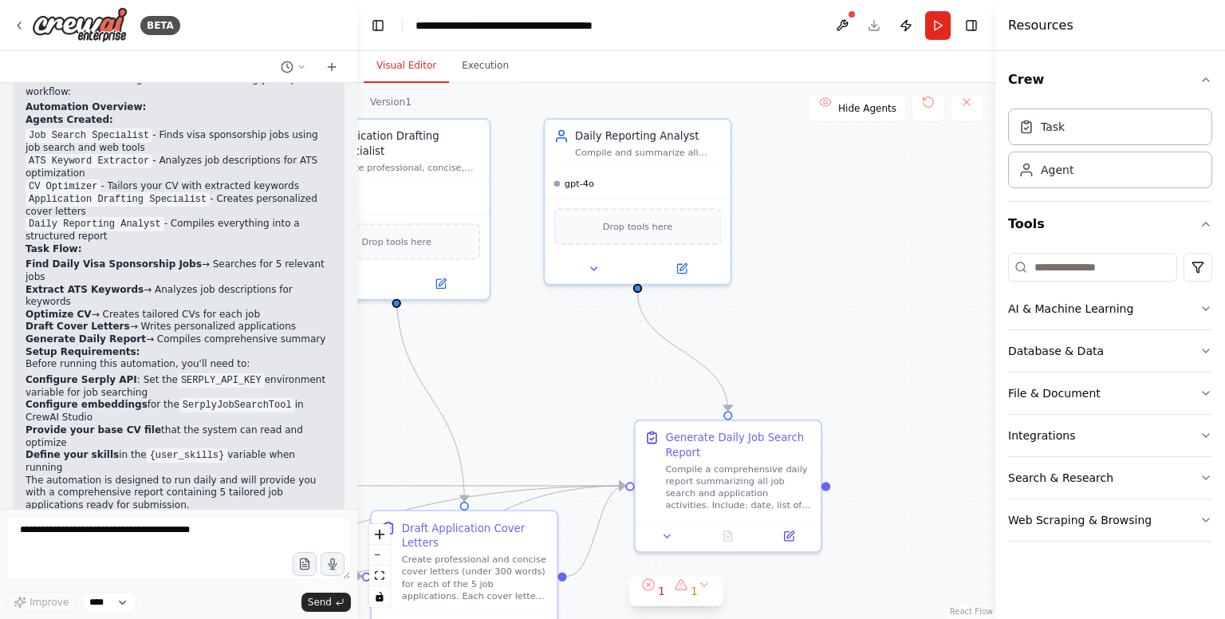
drag, startPoint x: 754, startPoint y: 367, endPoint x: 689, endPoint y: 366, distance: 65.4
click at [676, 367] on div ".deletable-edge-delete-btn { width: 20px; height: 20px; border: 0px solid #ffff…" at bounding box center [676, 351] width 638 height 536
click at [1203, 481] on icon "button" at bounding box center [1205, 477] width 13 height 13
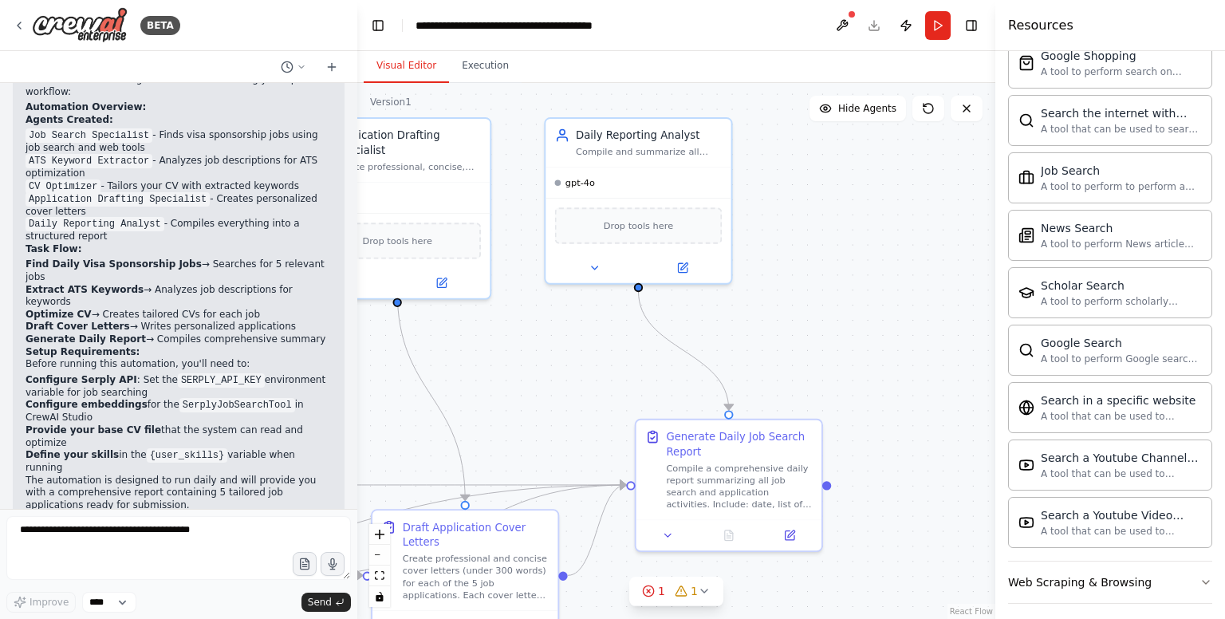
scroll to position [758, 0]
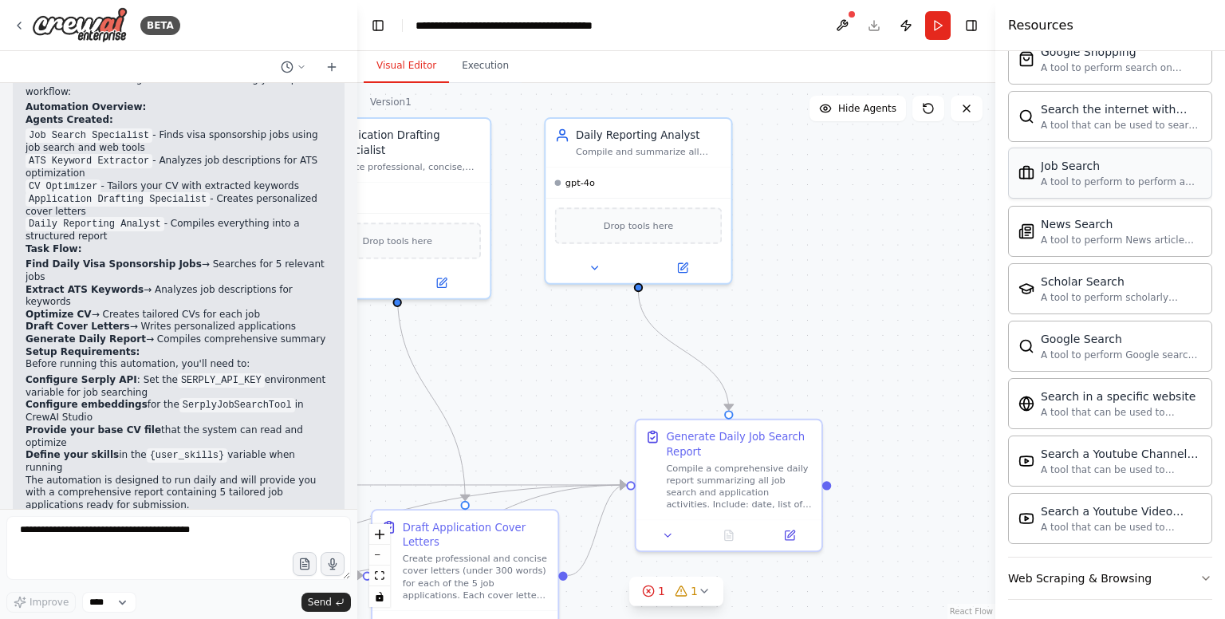
click at [1123, 170] on div "Job Search A tool to perform to perform a job search in the [GEOGRAPHIC_DATA] w…" at bounding box center [1121, 173] width 161 height 30
drag, startPoint x: 809, startPoint y: 337, endPoint x: 1061, endPoint y: 304, distance: 254.1
click at [1056, 302] on div "BETA Agent Setup in [GEOGRAPHIC_DATA] Job Search Agent Role: Find jobs daily th…" at bounding box center [612, 309] width 1225 height 619
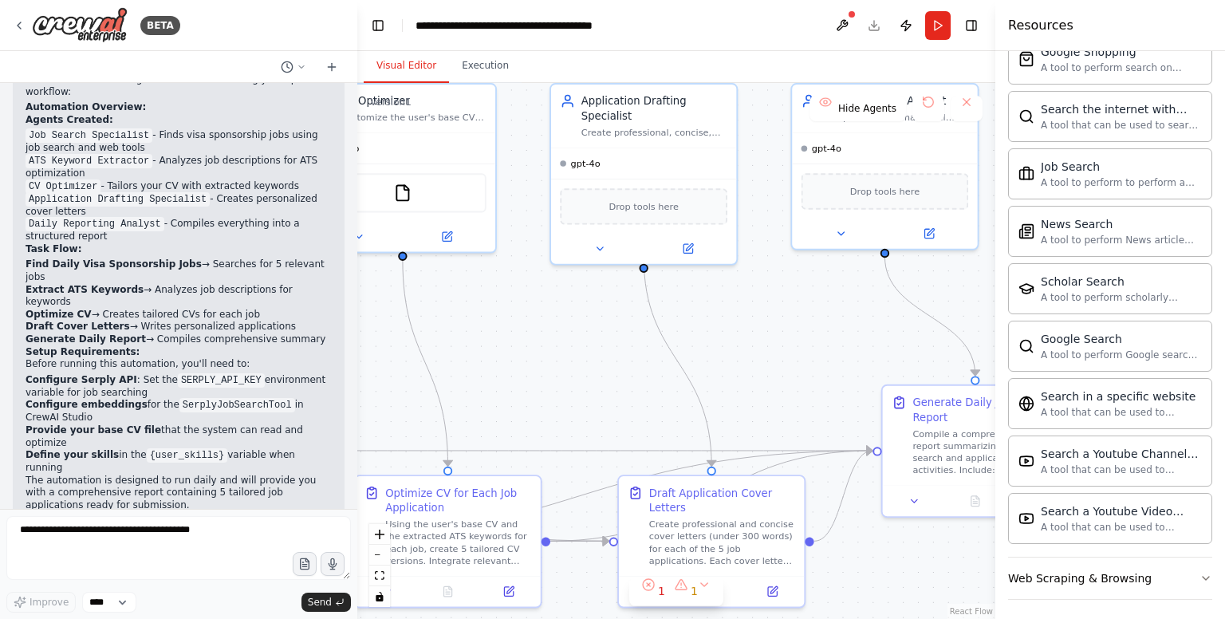
drag, startPoint x: 769, startPoint y: 354, endPoint x: 983, endPoint y: 372, distance: 214.5
click at [978, 370] on div ".deletable-edge-delete-btn { width: 20px; height: 20px; border: 0px solid #ffff…" at bounding box center [676, 351] width 638 height 536
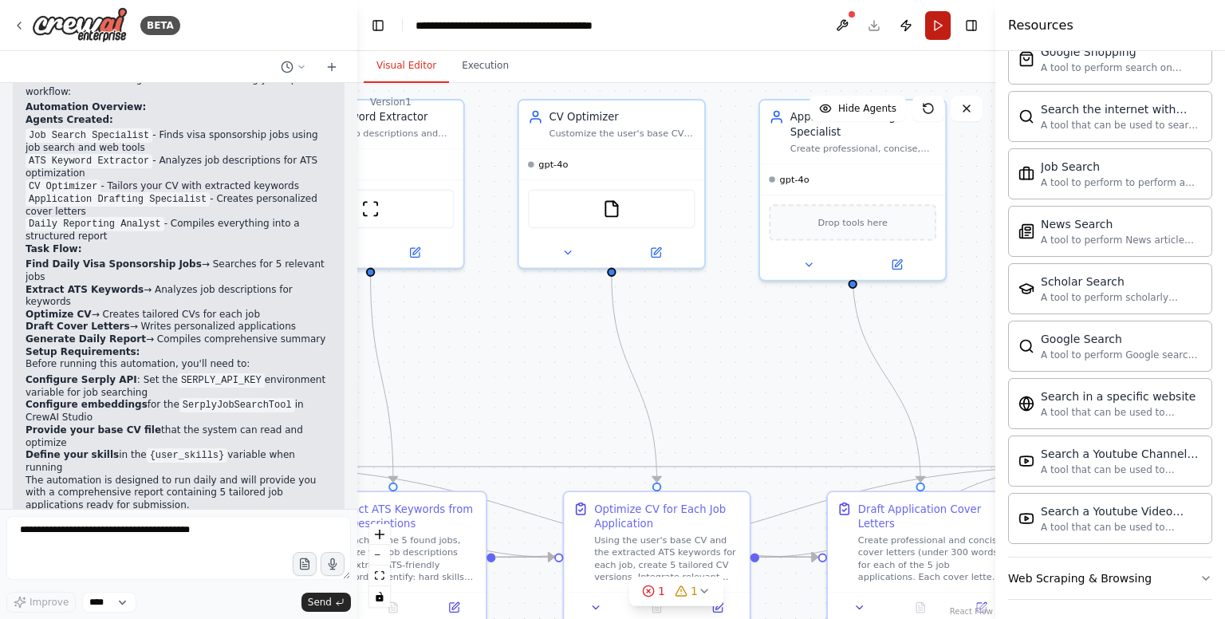
click at [944, 14] on button "Run" at bounding box center [938, 25] width 26 height 29
